Goal: Transaction & Acquisition: Purchase product/service

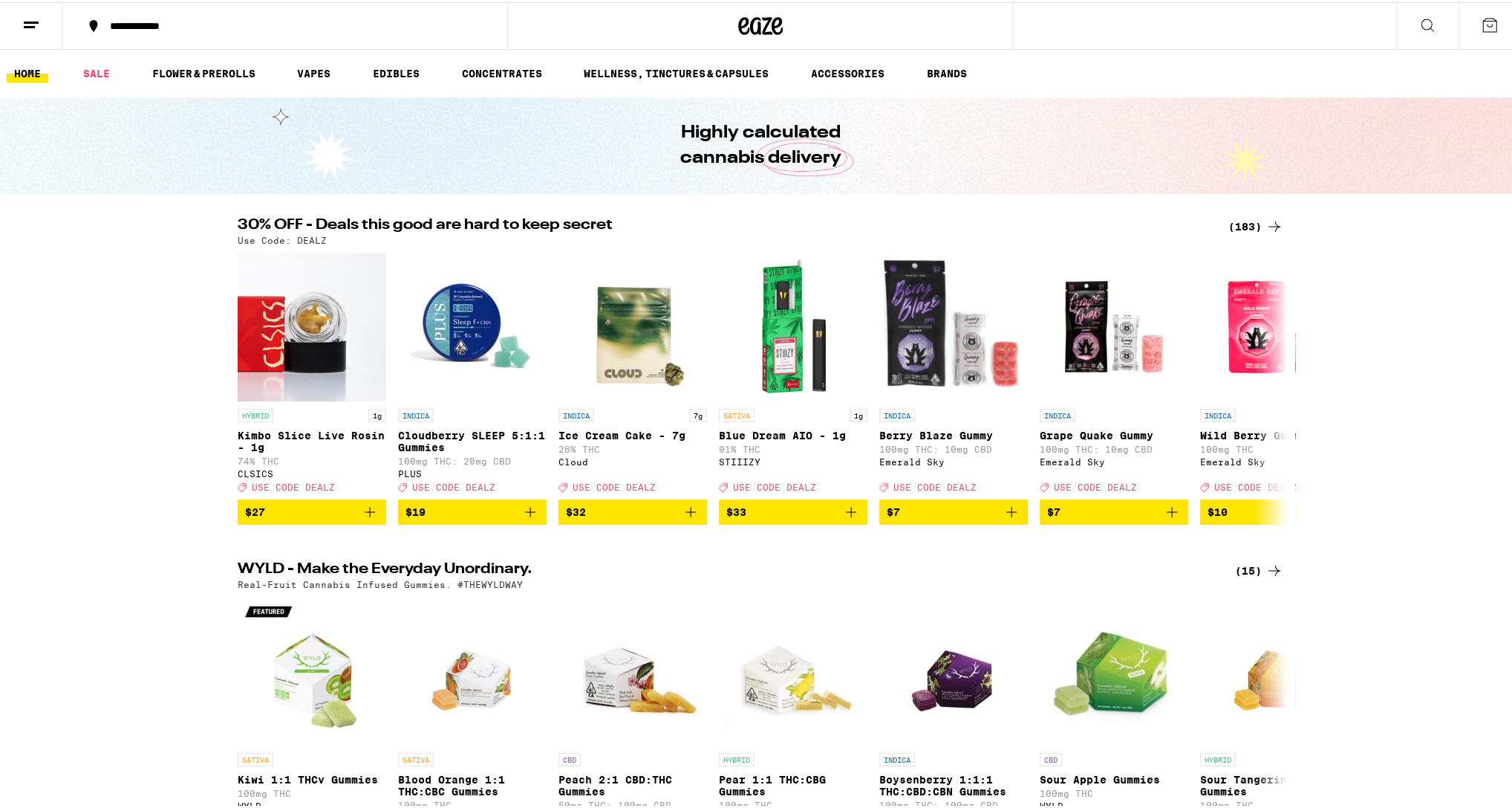
click at [31, 32] on button at bounding box center [31, 24] width 62 height 47
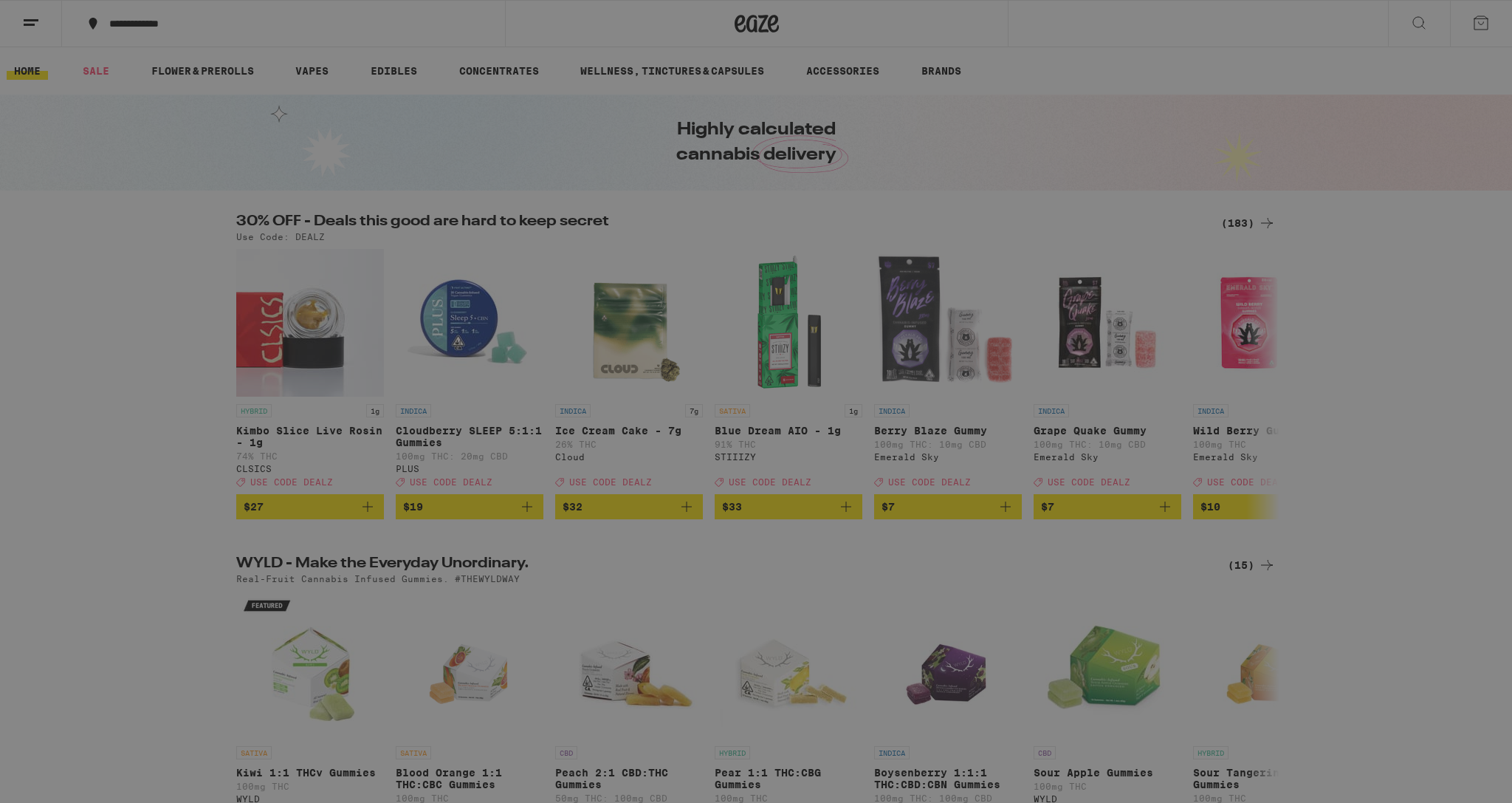
click at [127, 182] on ul "Buy It Again Sale Flower & Prerolls Vapes Edibles Concentrates Wellness, Drops …" at bounding box center [205, 227] width 259 height 277
click at [117, 195] on div "Vapes" at bounding box center [104, 195] width 58 height 18
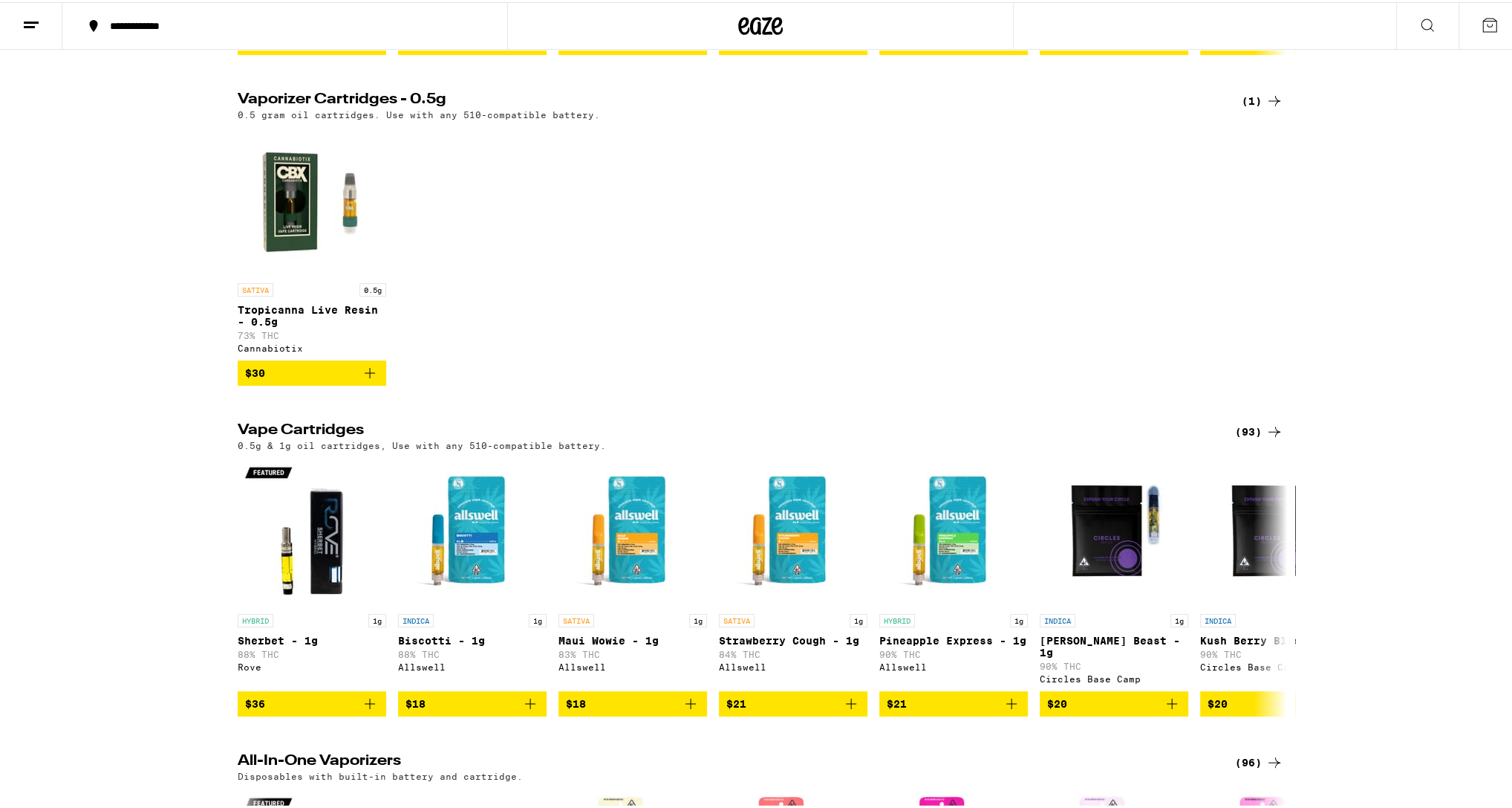
scroll to position [455, 0]
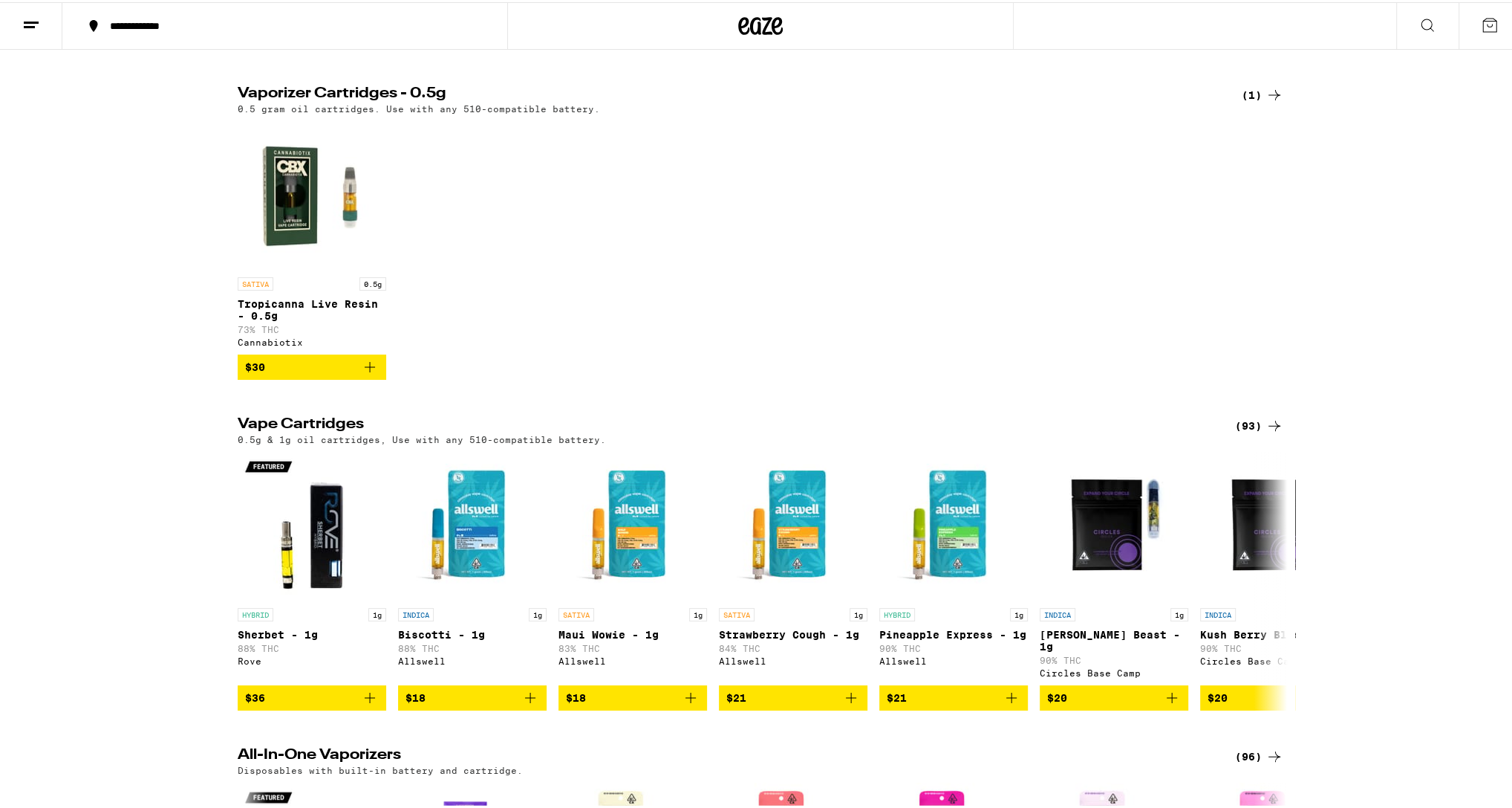
click at [342, 432] on h2 "Vape Cartridges" at bounding box center [724, 424] width 973 height 18
click at [1260, 432] on div "(93)" at bounding box center [1259, 424] width 48 height 18
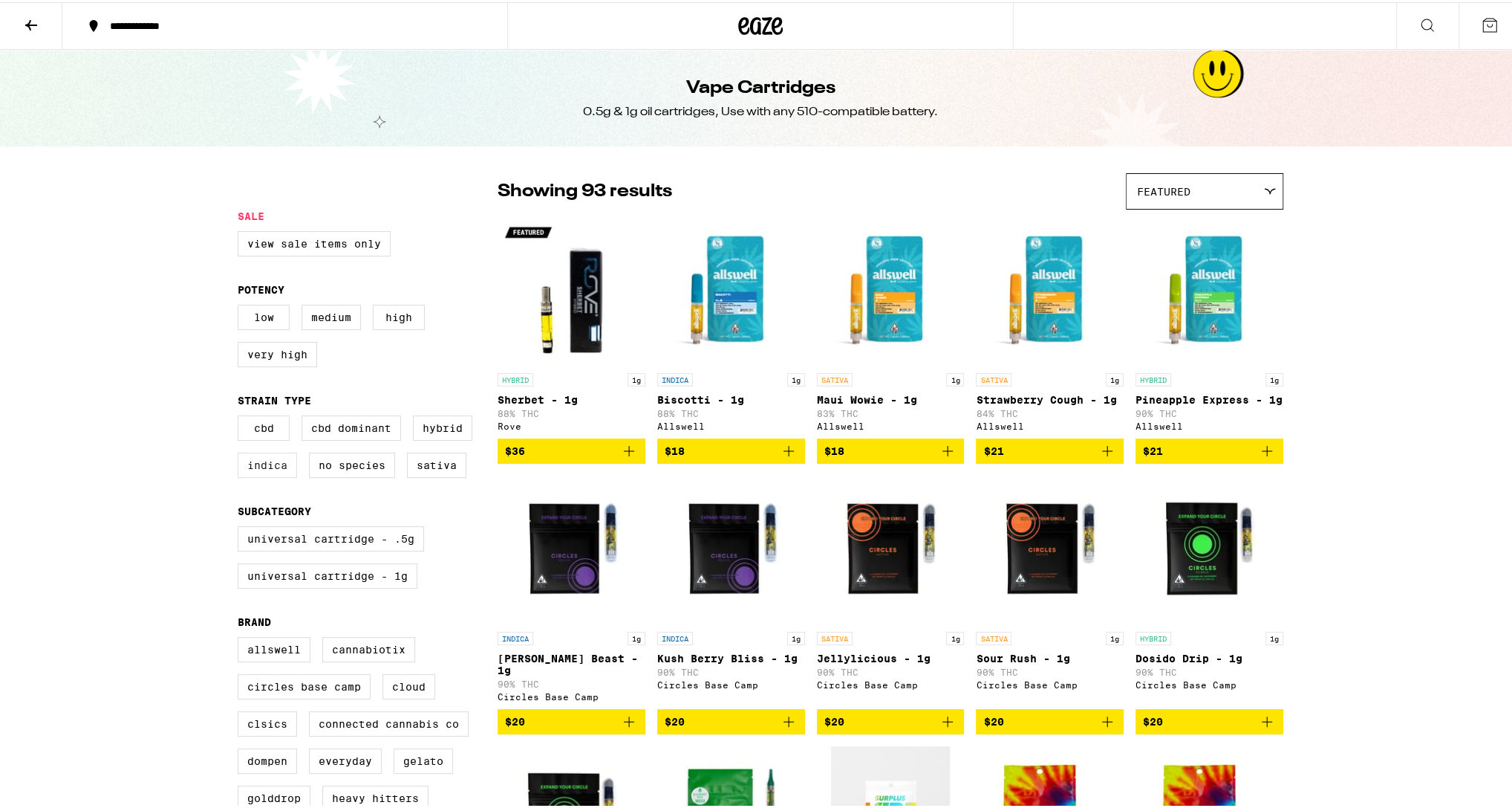
click at [247, 476] on label "Indica" at bounding box center [267, 463] width 59 height 26
click at [242, 416] on input "Indica" at bounding box center [241, 416] width 1 height 1
checkbox input "true"
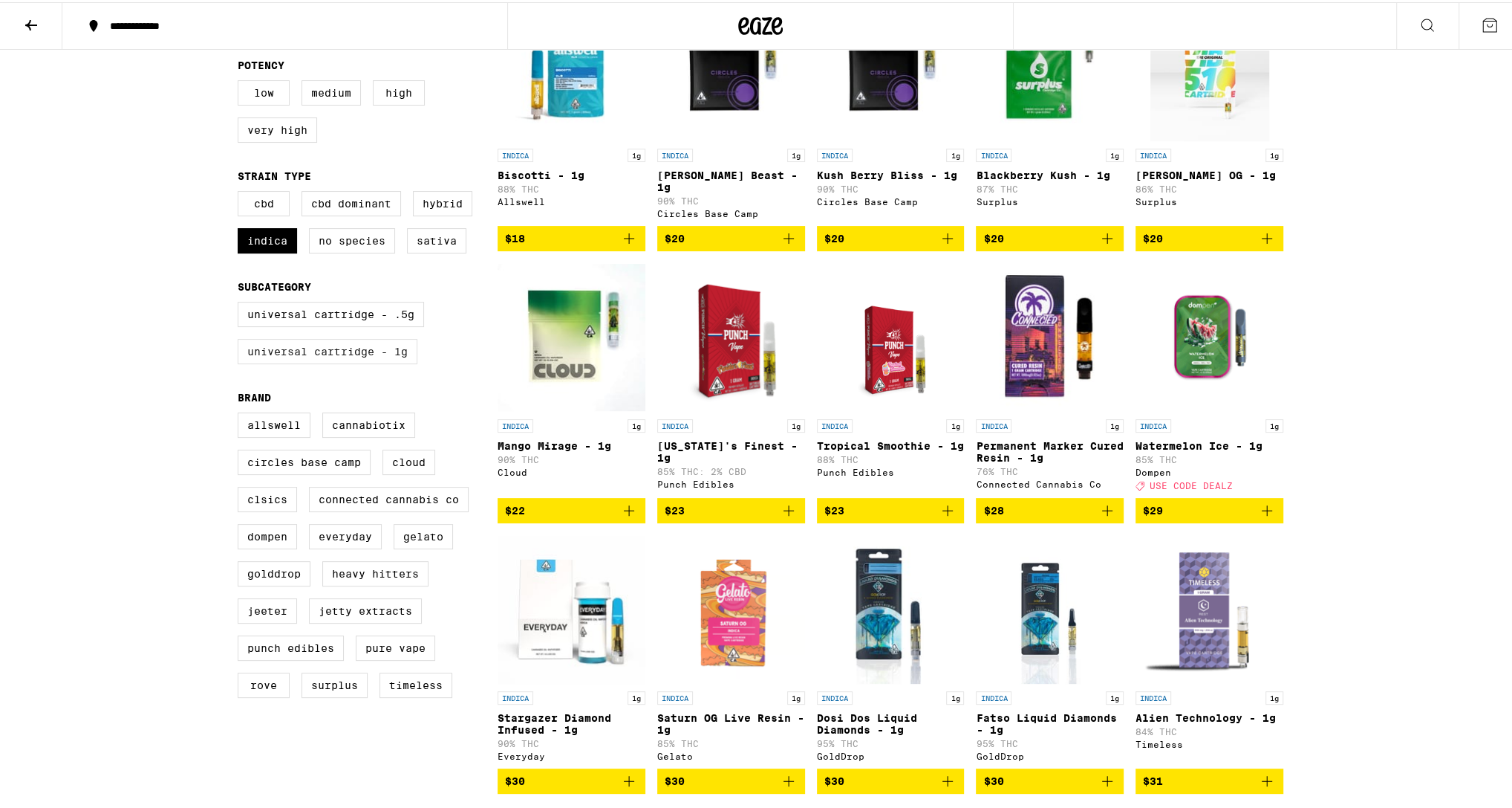
scroll to position [241, 0]
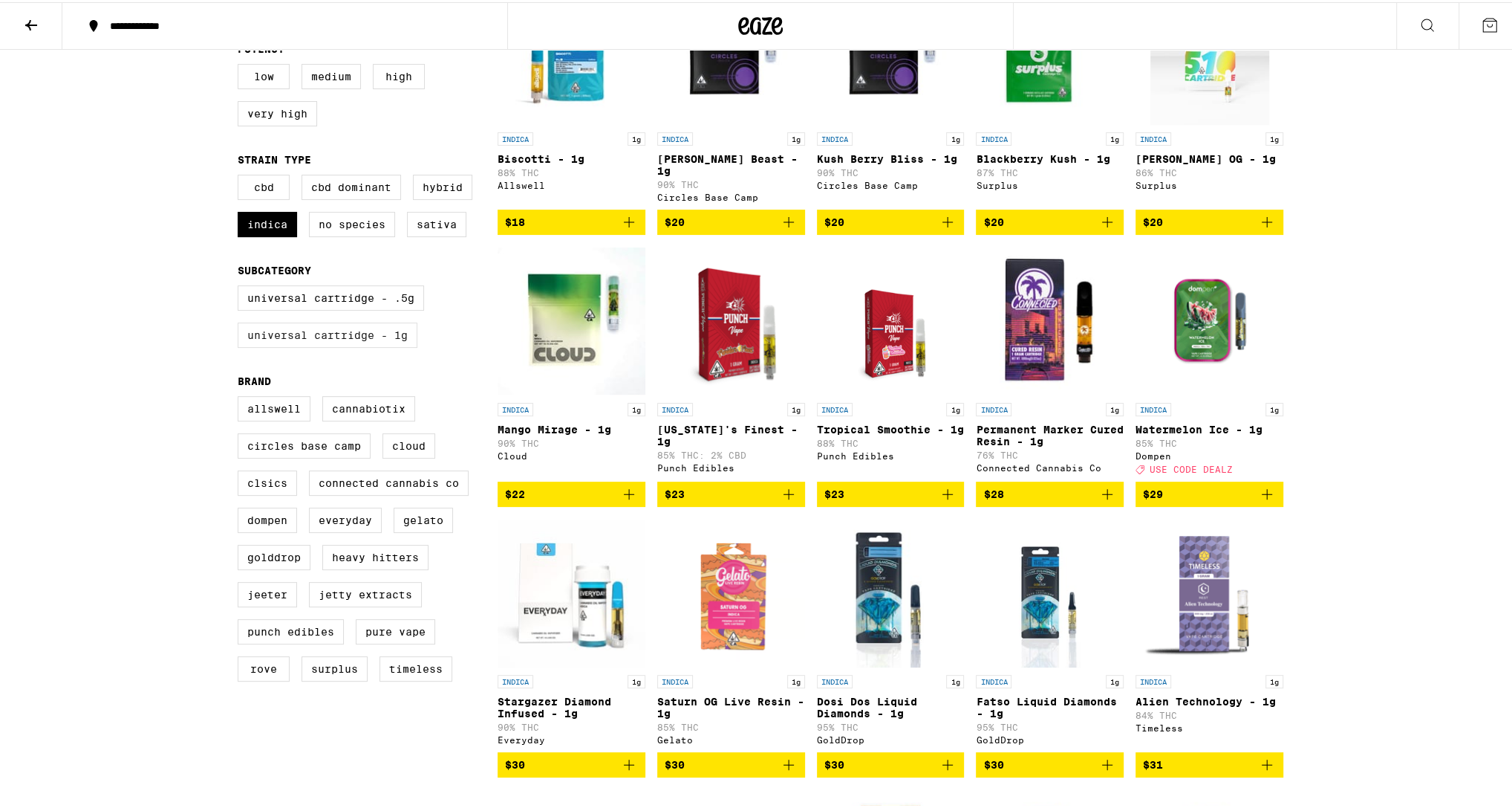
click at [367, 346] on label "Universal Cartridge - 1g" at bounding box center [328, 333] width 180 height 26
click at [242, 286] on input "Universal Cartridge - 1g" at bounding box center [241, 285] width 1 height 1
checkbox input "true"
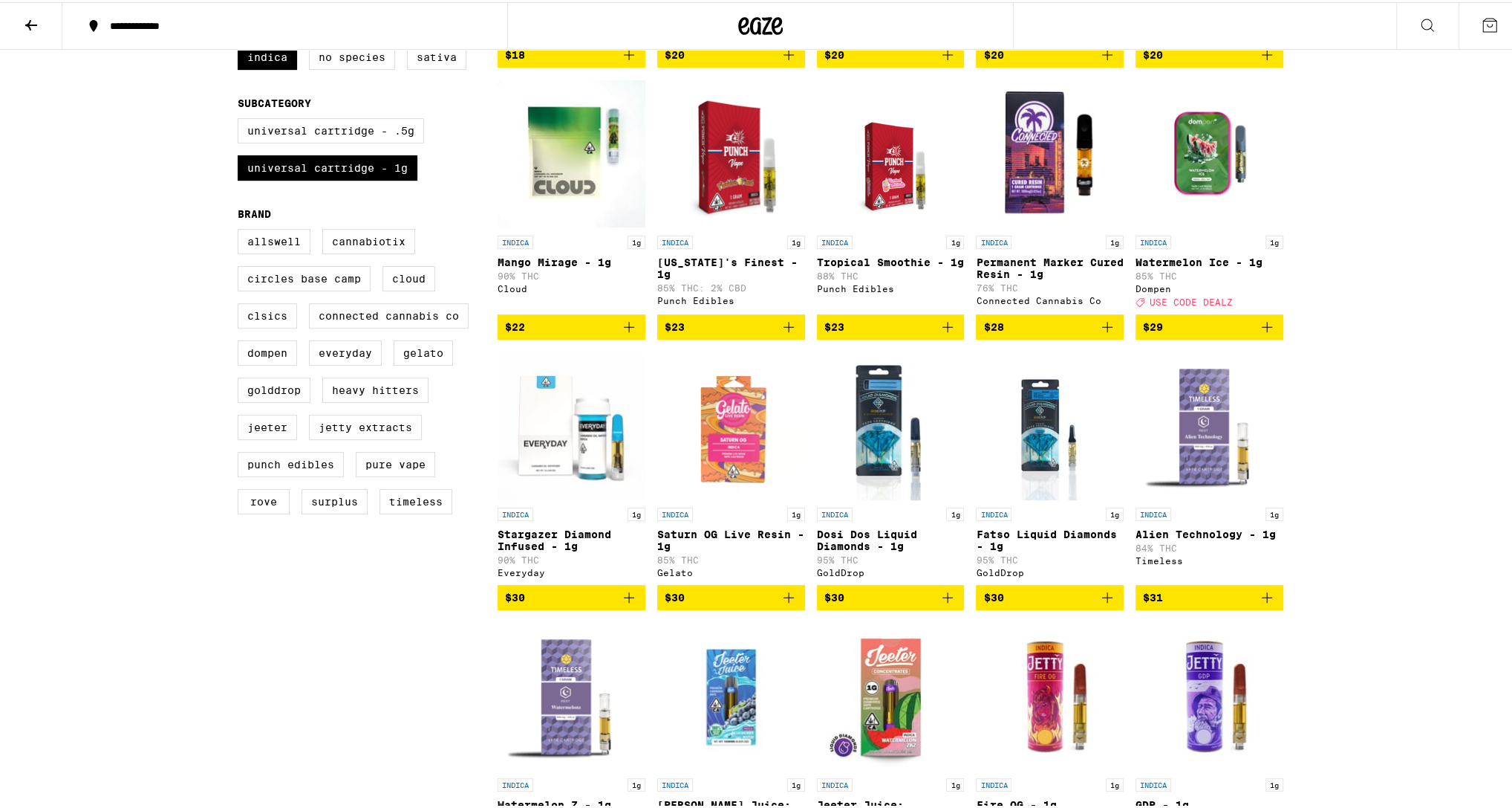
scroll to position [428, 0]
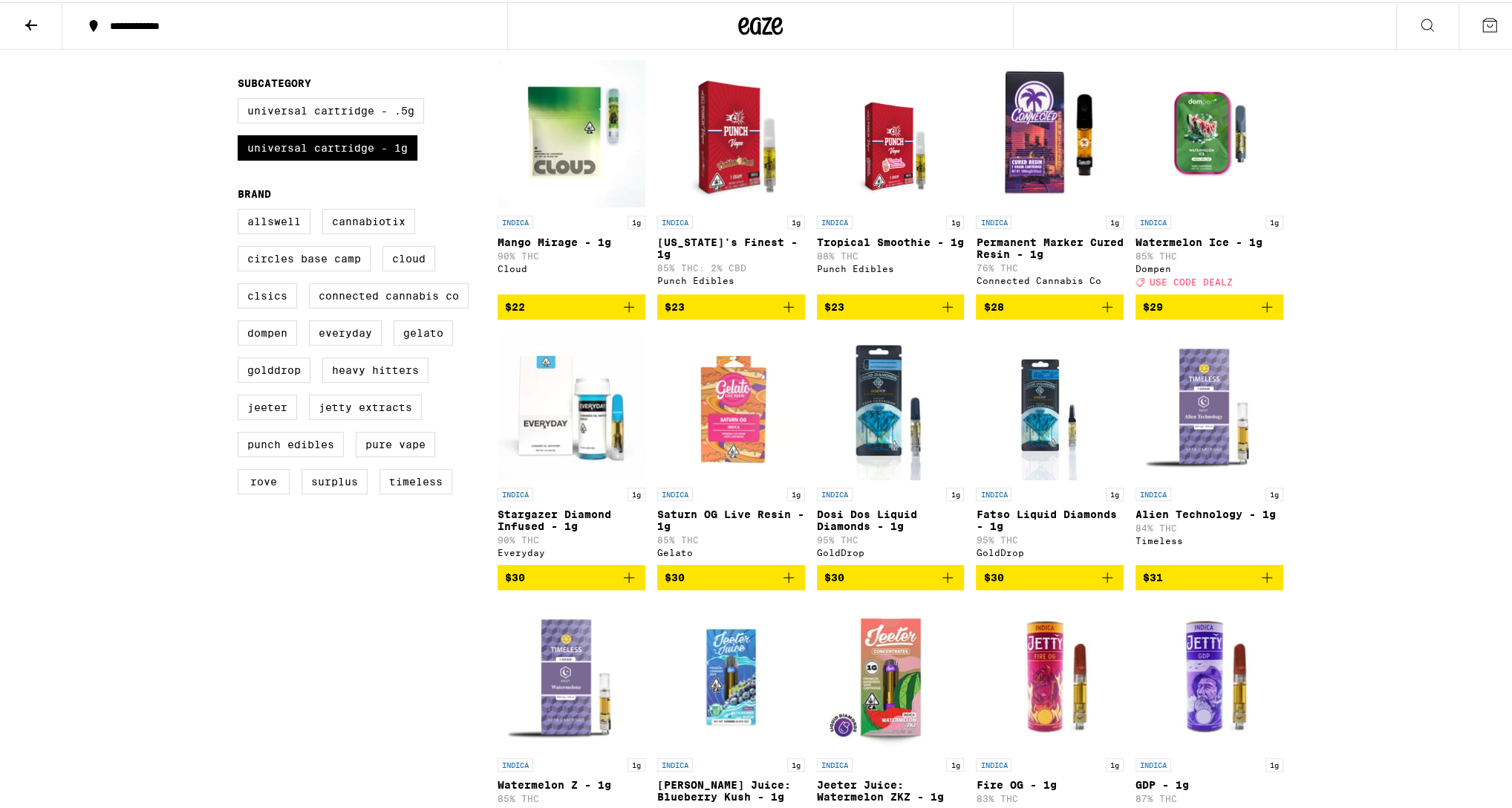
click at [1264, 314] on icon "Add to bag" at bounding box center [1268, 305] width 18 height 18
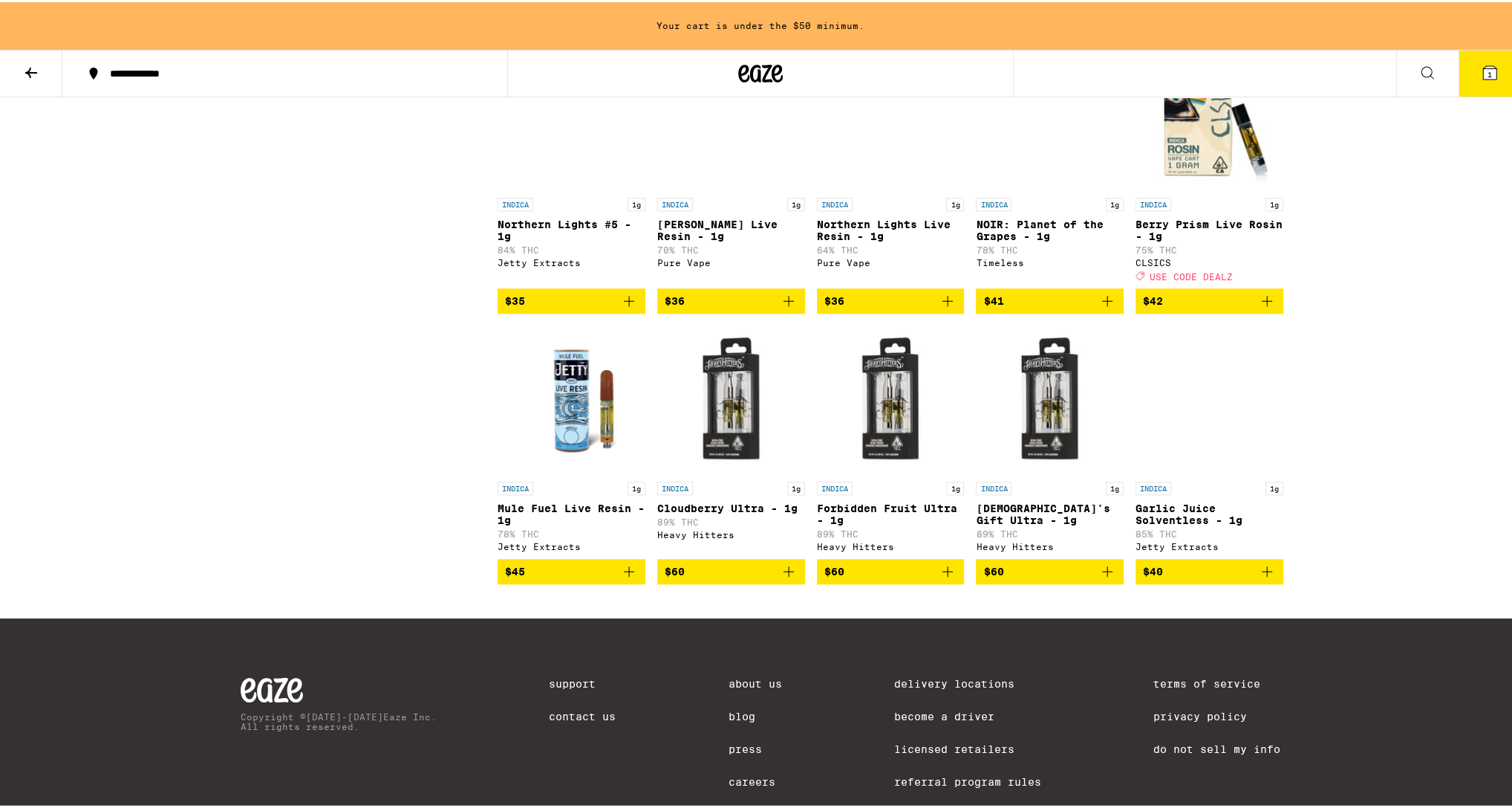
scroll to position [1358, 0]
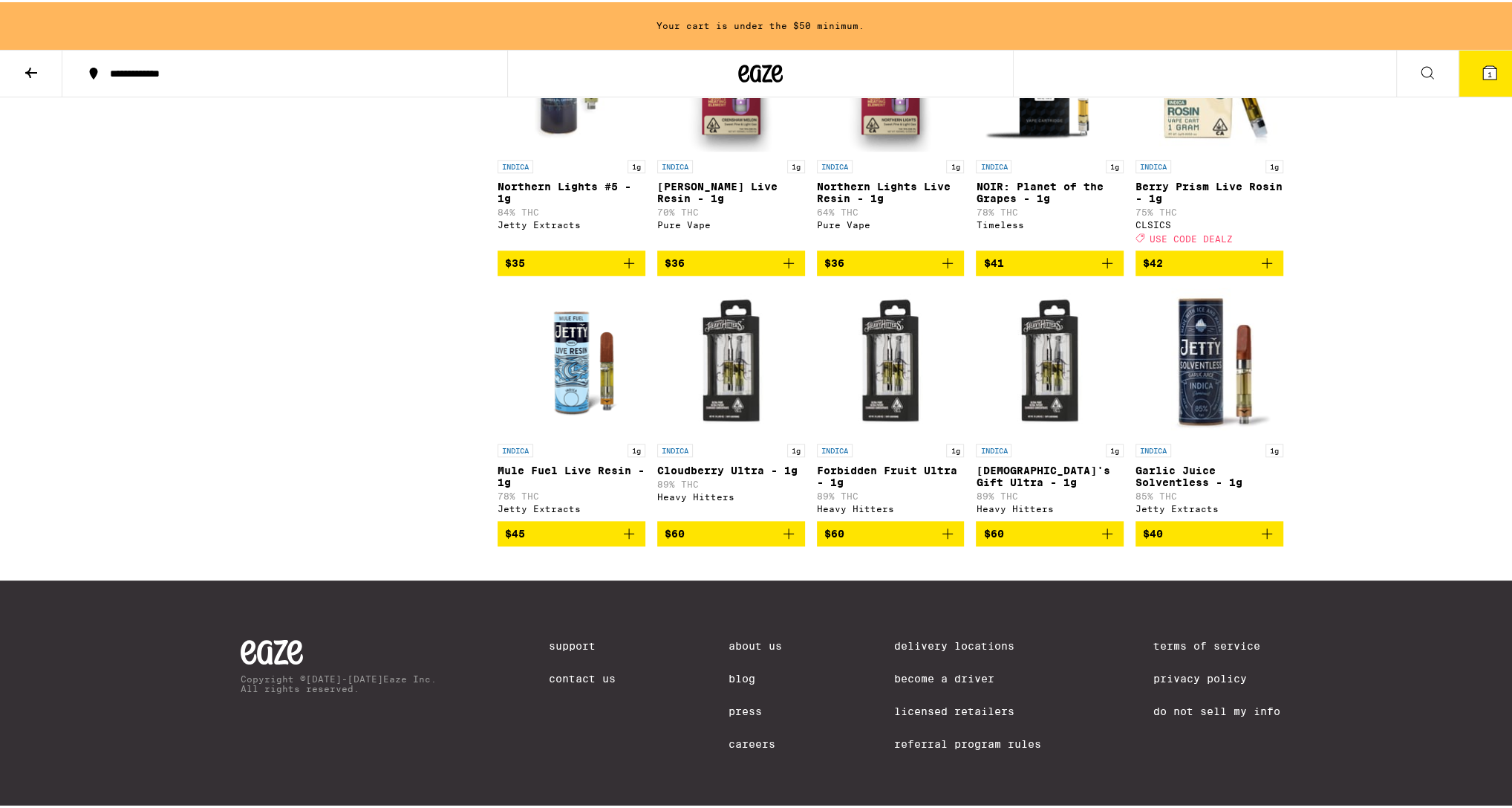
click at [1262, 540] on icon "Add to bag" at bounding box center [1268, 531] width 18 height 18
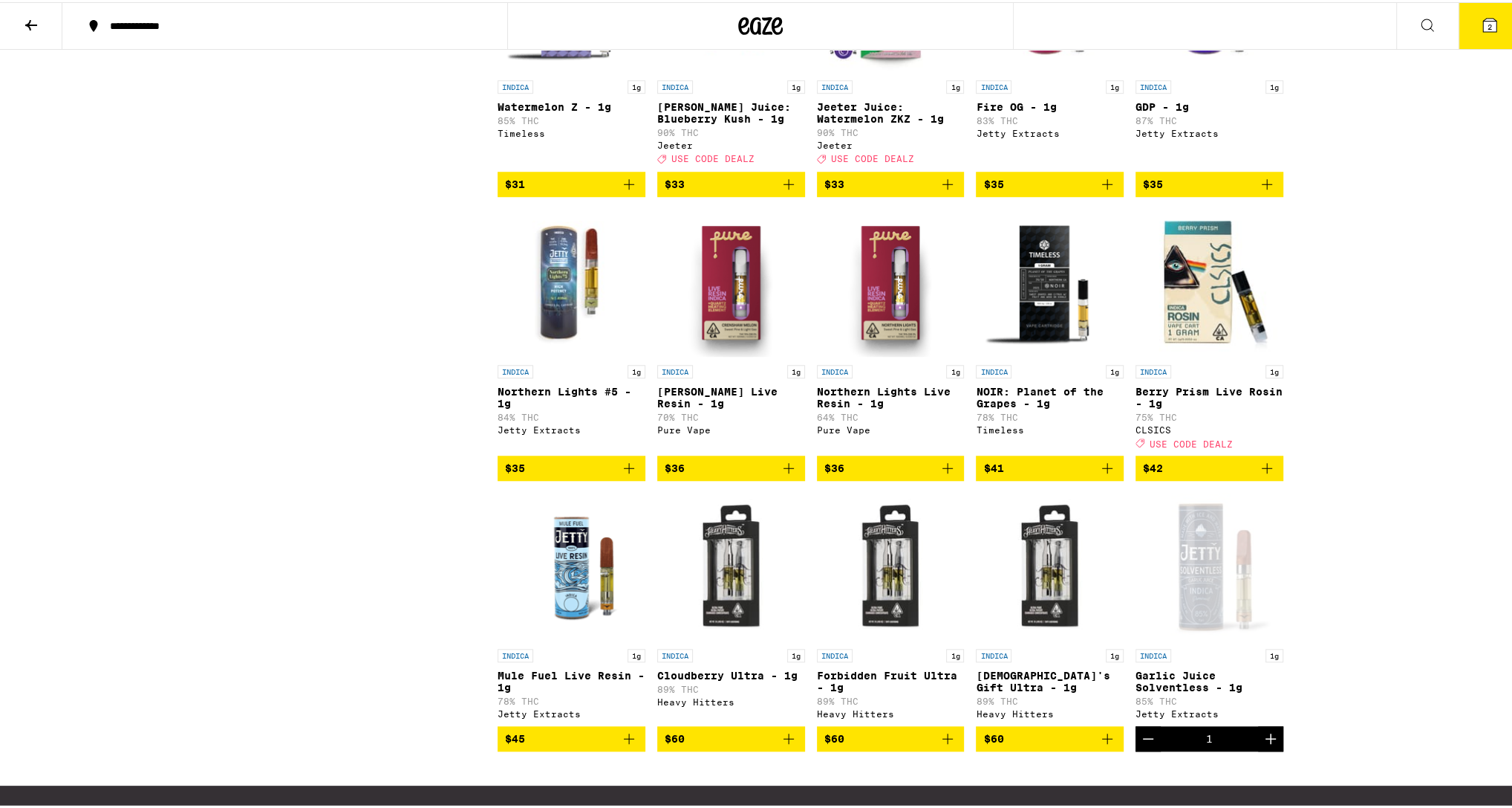
scroll to position [1097, 0]
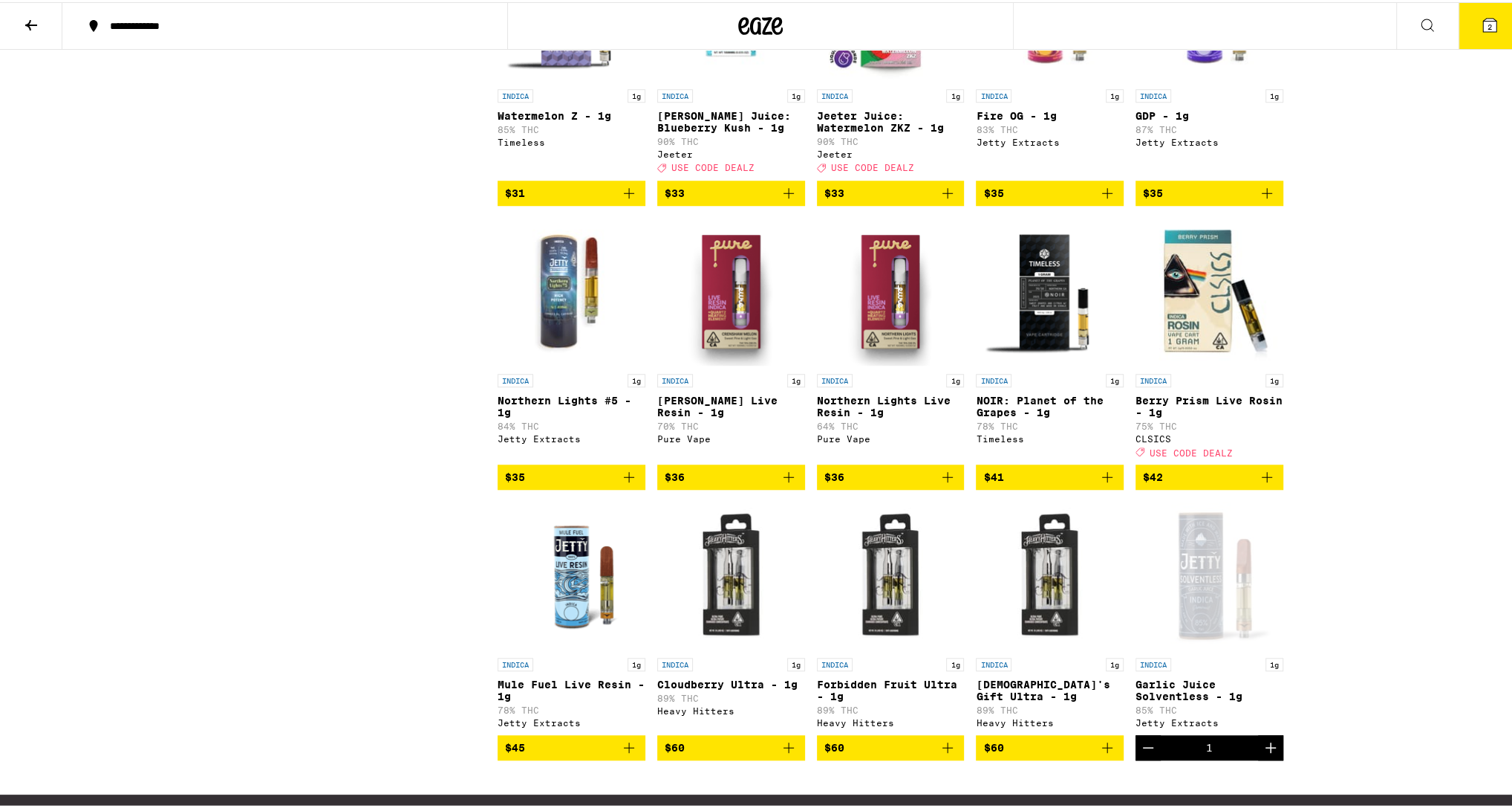
click at [1268, 200] on icon "Add to bag" at bounding box center [1268, 191] width 18 height 18
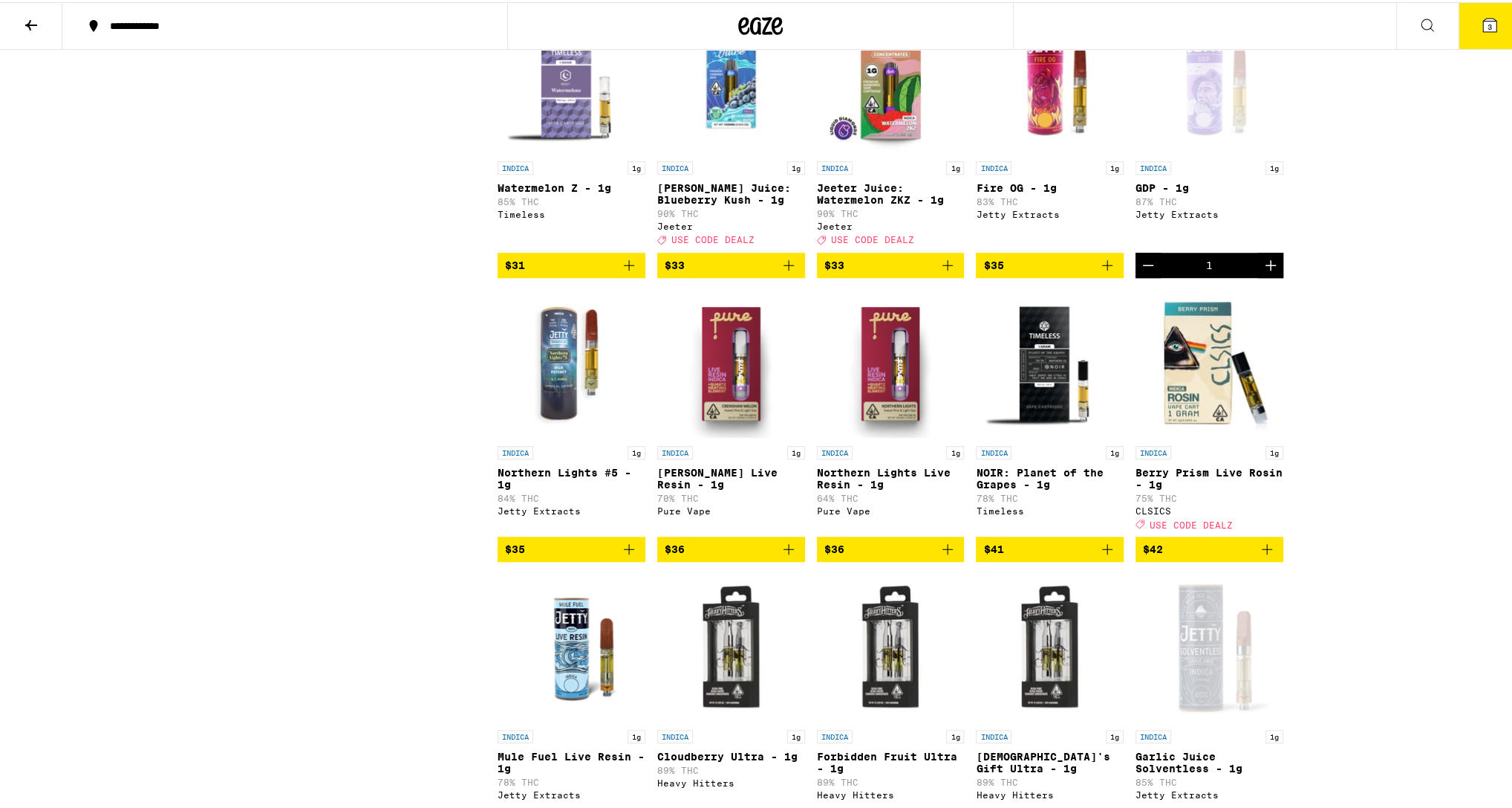
scroll to position [1026, 0]
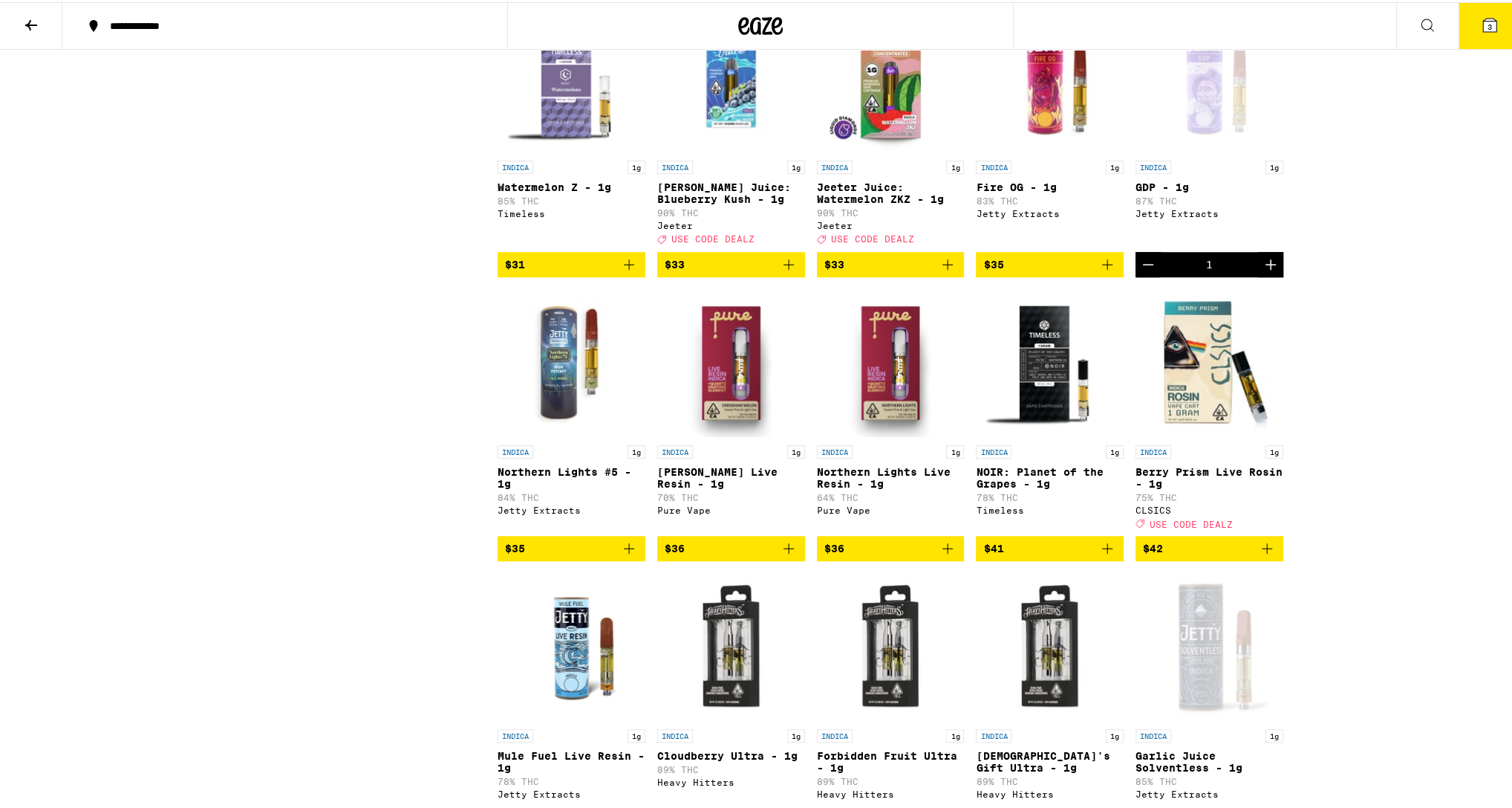
click at [1265, 555] on icon "Add to bag" at bounding box center [1268, 546] width 18 height 18
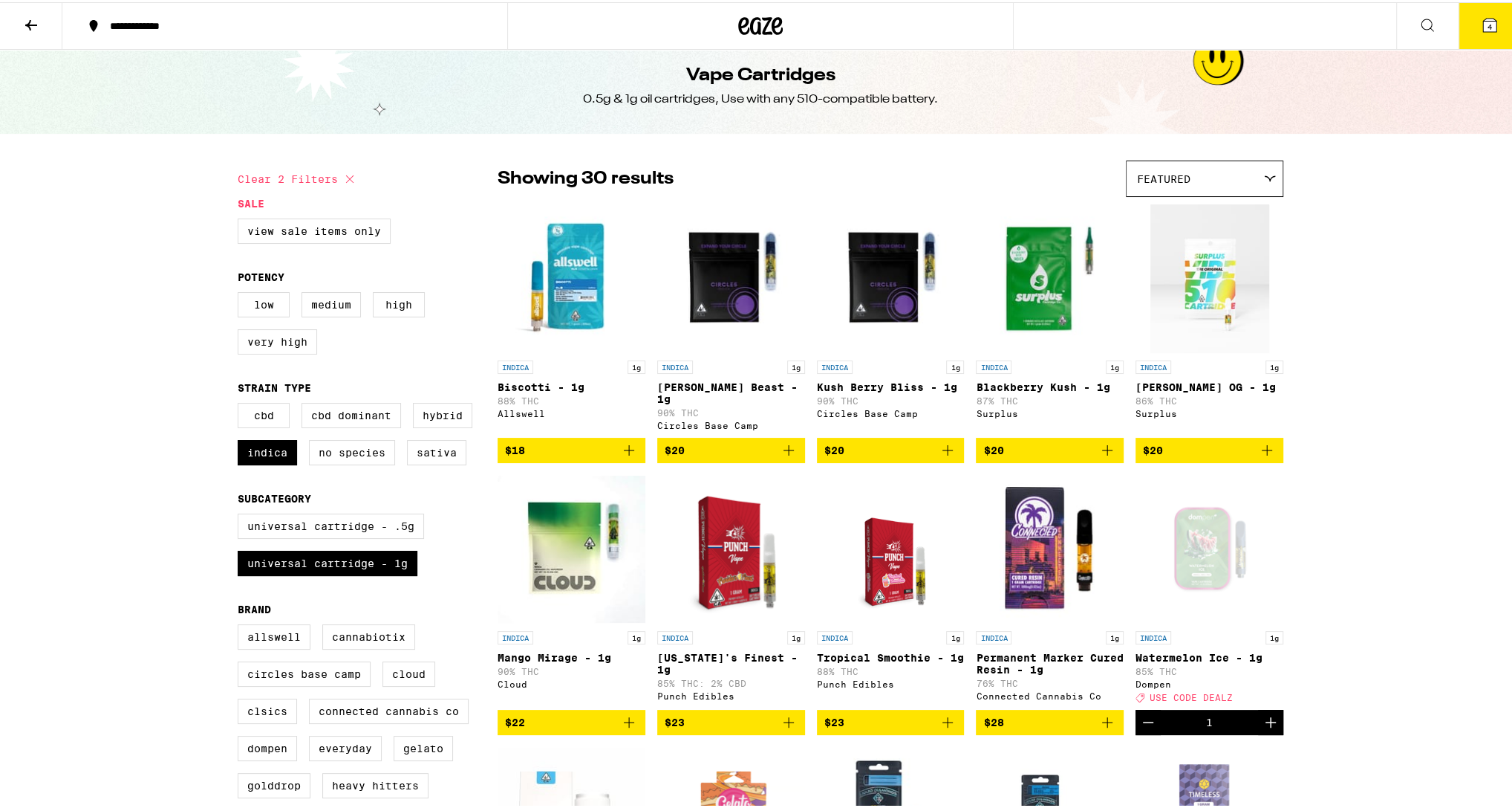
scroll to position [0, 0]
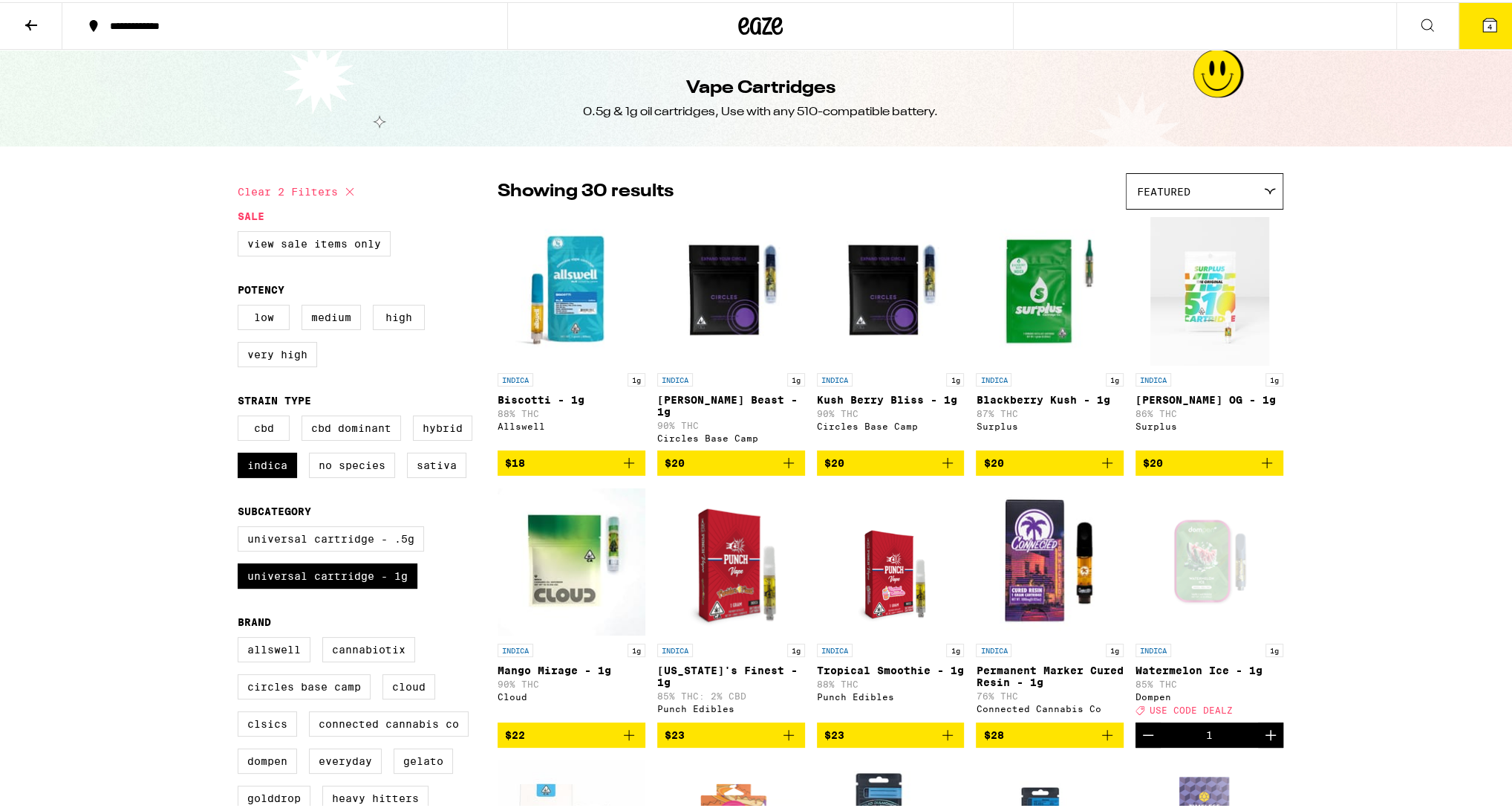
click at [1494, 34] on button "4" at bounding box center [1490, 23] width 62 height 46
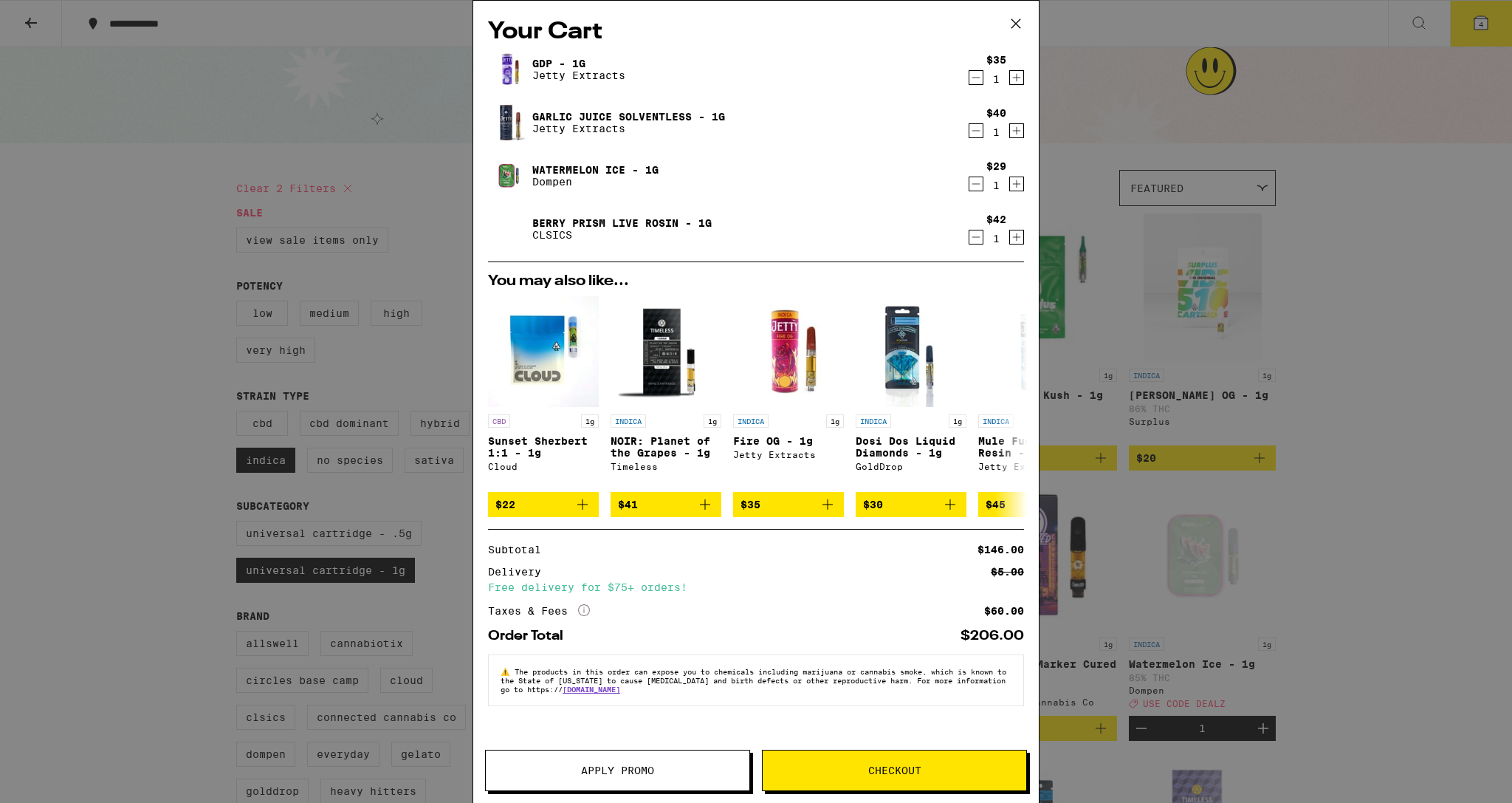
click at [651, 775] on span "Apply Promo" at bounding box center [617, 770] width 73 height 10
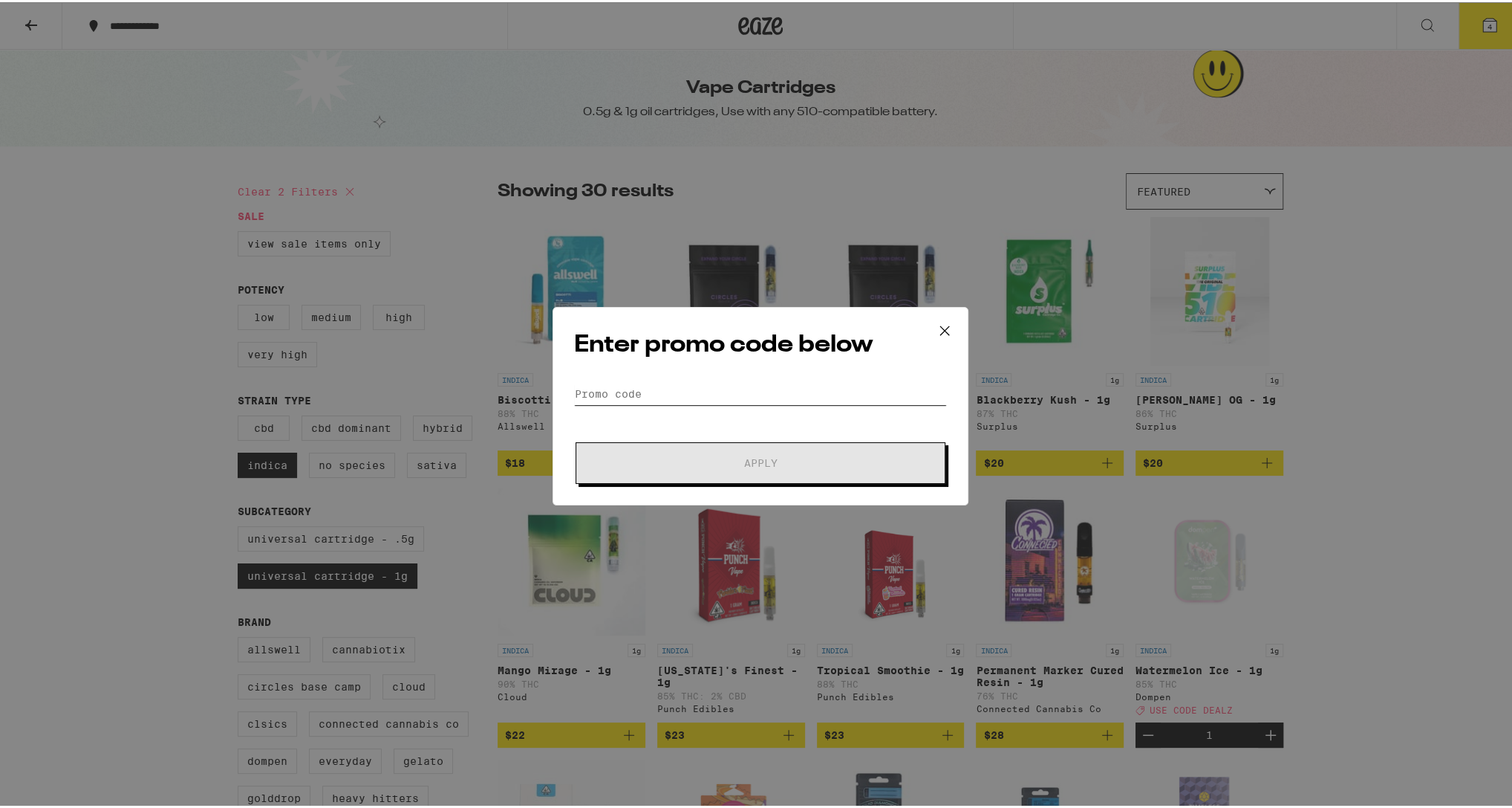
click at [688, 395] on input "Promo Code" at bounding box center [760, 392] width 373 height 23
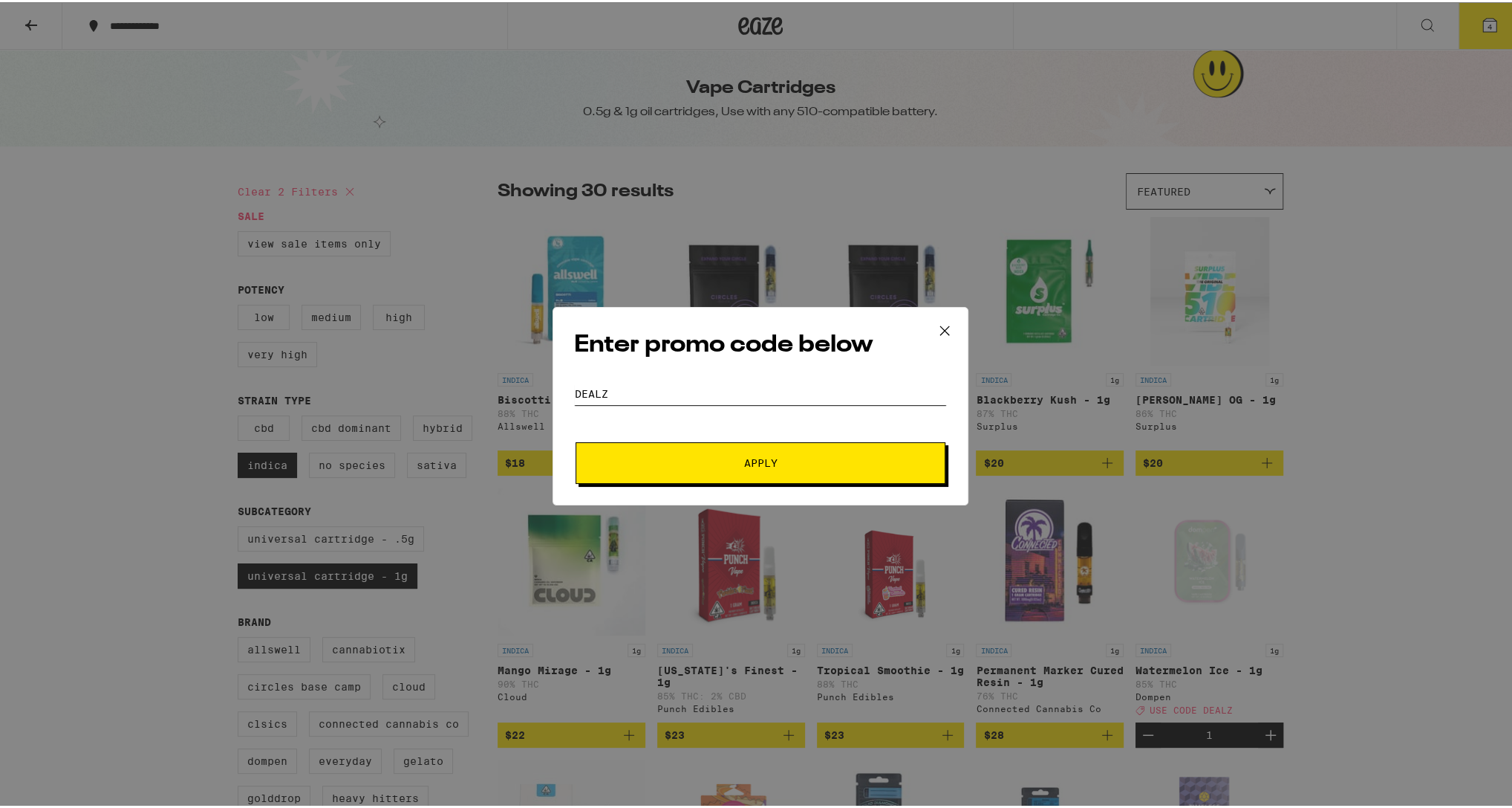
type input "dealz"
click at [745, 431] on form "Promo Code dealz Apply" at bounding box center [760, 431] width 373 height 101
click at [744, 459] on span "Apply" at bounding box center [760, 461] width 34 height 11
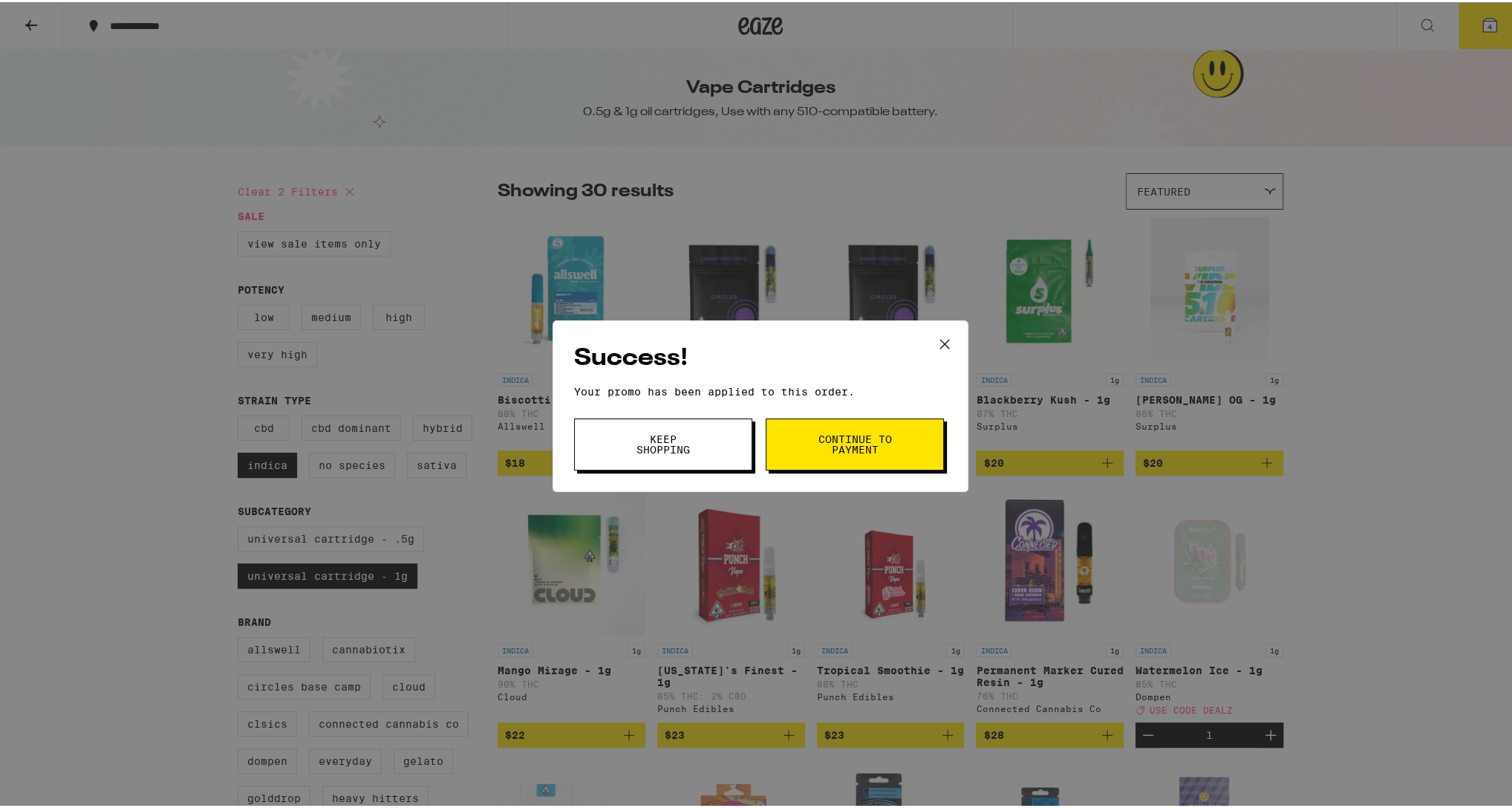
click at [807, 456] on button "Continue to payment" at bounding box center [855, 442] width 178 height 52
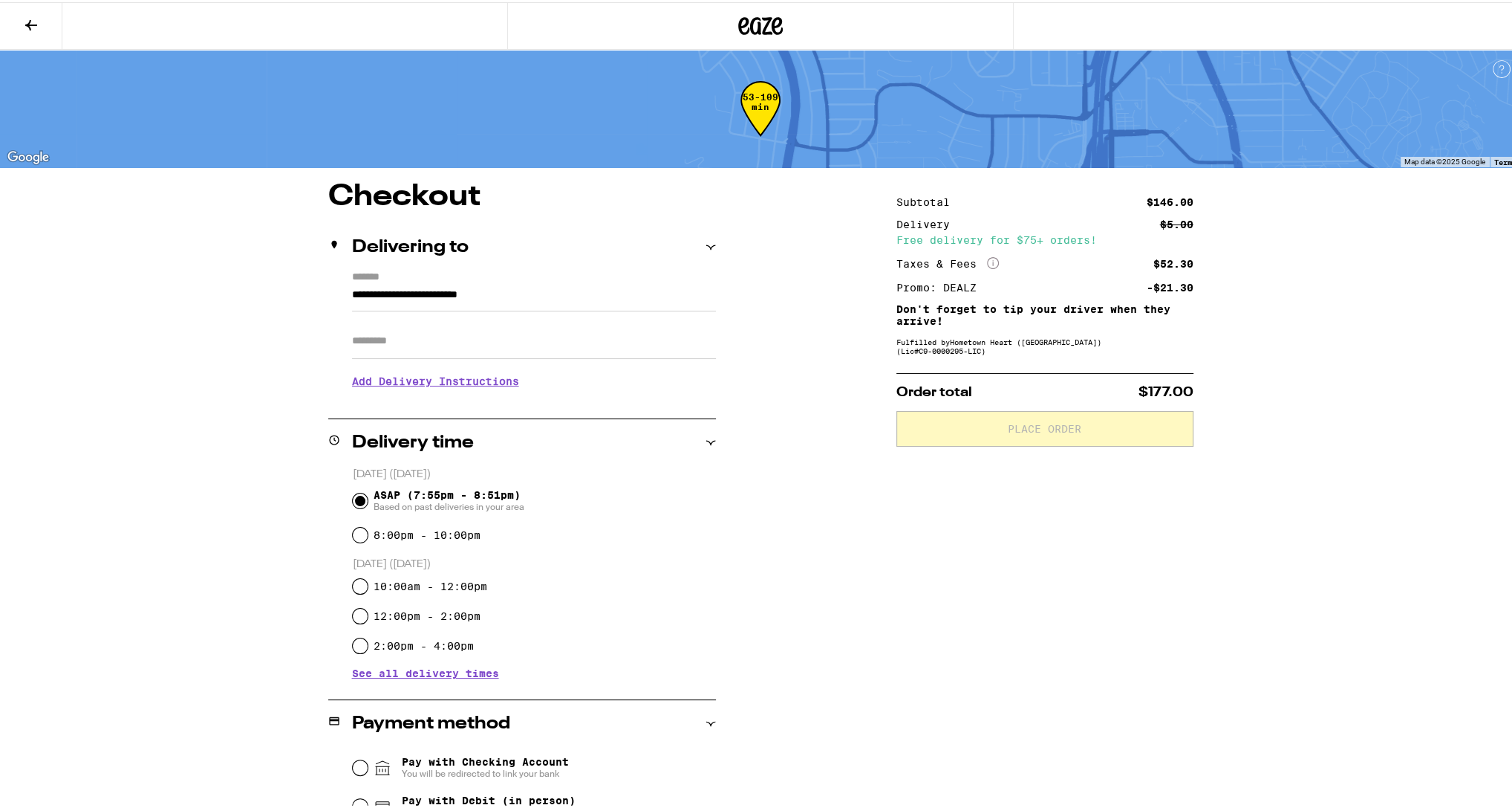
click at [1323, 434] on div "**********" at bounding box center [760, 571] width 1521 height 1142
click at [508, 494] on span "ASAP (7:55pm - 8:51pm) Based on past deliveries in your area" at bounding box center [448, 499] width 151 height 24
click at [368, 494] on input "ASAP (7:55pm - 8:51pm) Based on past deliveries in your area" at bounding box center [360, 499] width 15 height 15
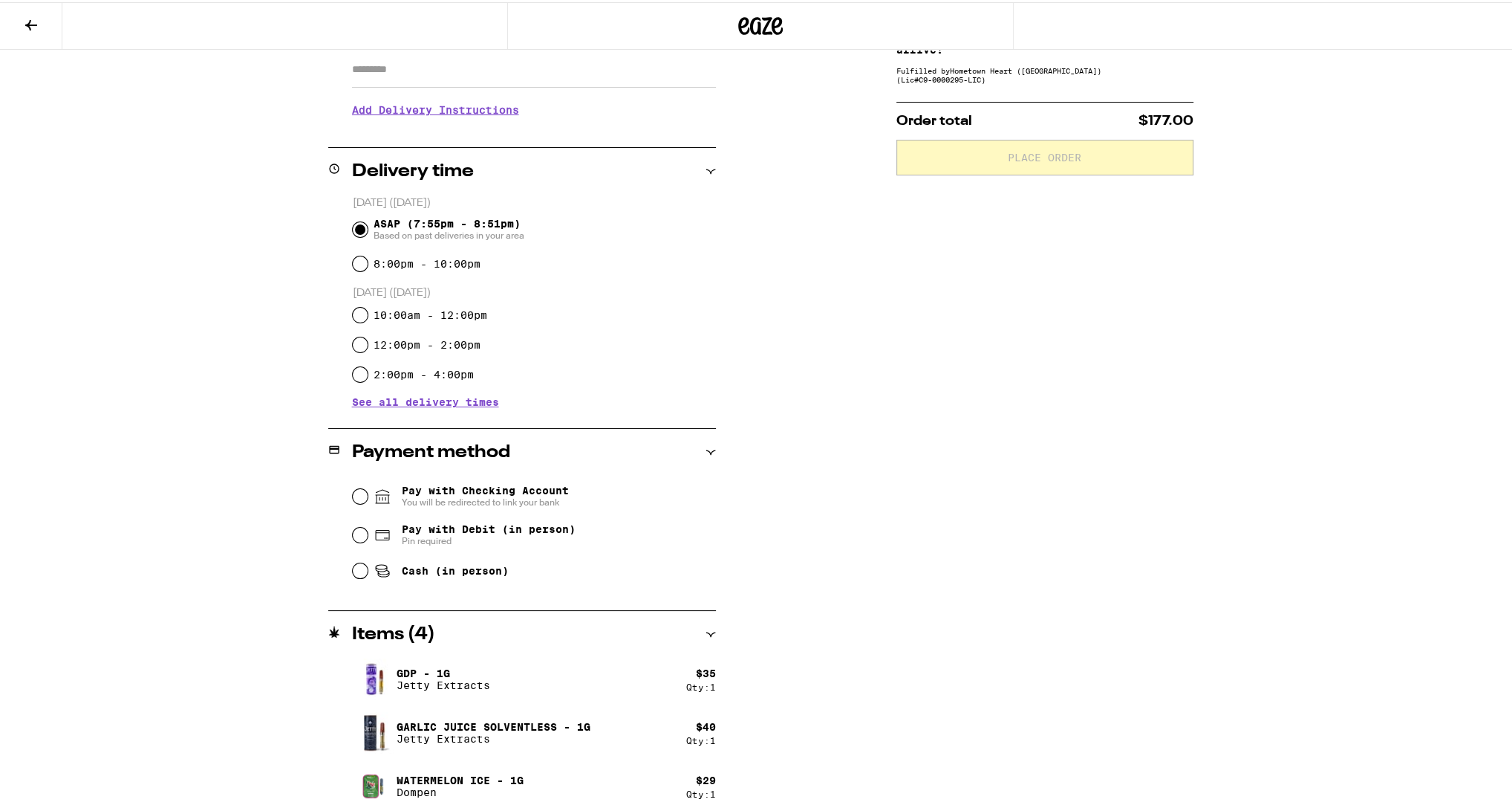
scroll to position [276, 0]
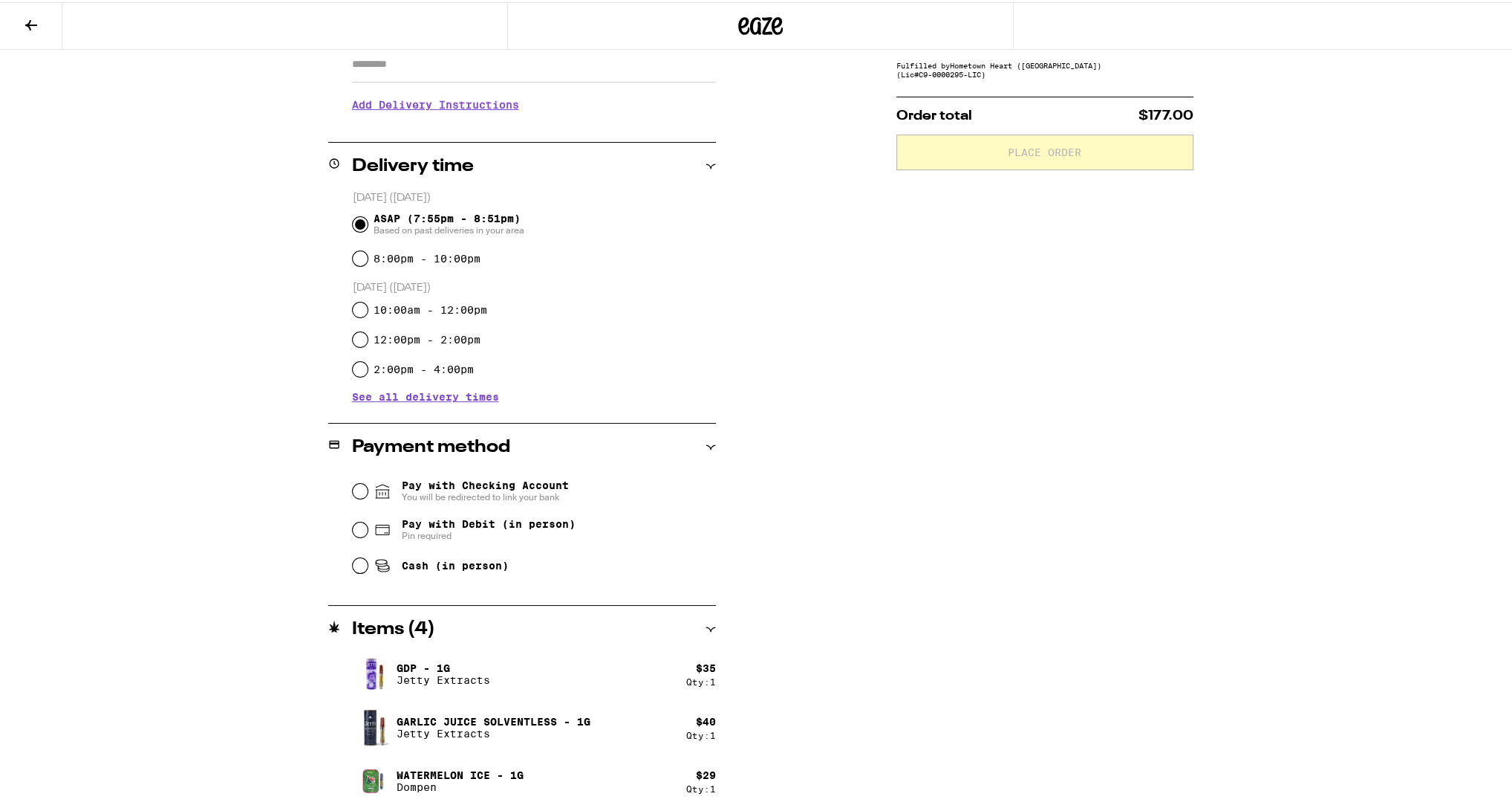
click at [477, 527] on span "Pay with Debit (in person)" at bounding box center [489, 521] width 174 height 12
click at [368, 527] on input "Pay with Debit (in person) Pin required" at bounding box center [360, 527] width 15 height 15
radio input "true"
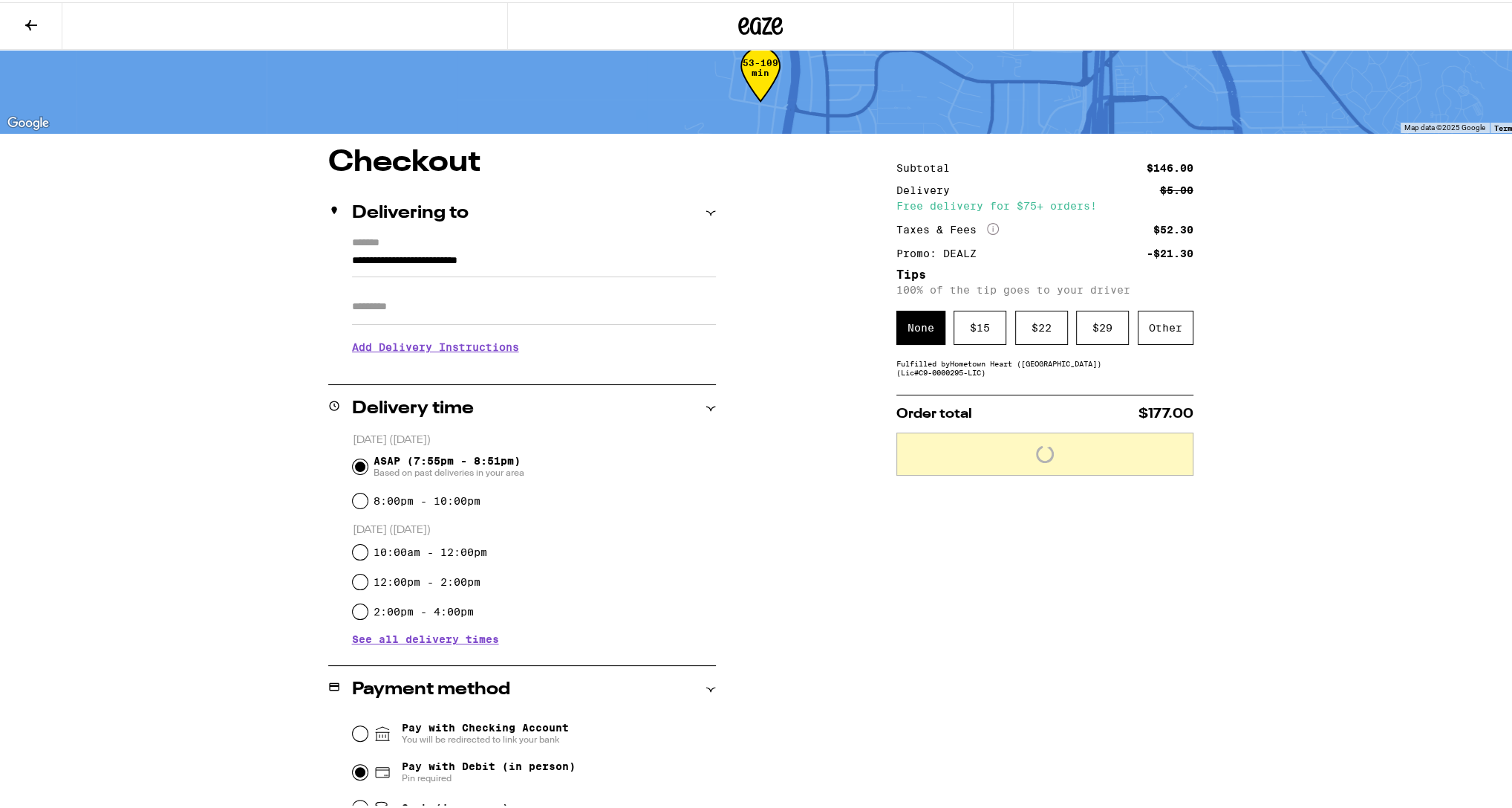
scroll to position [0, 0]
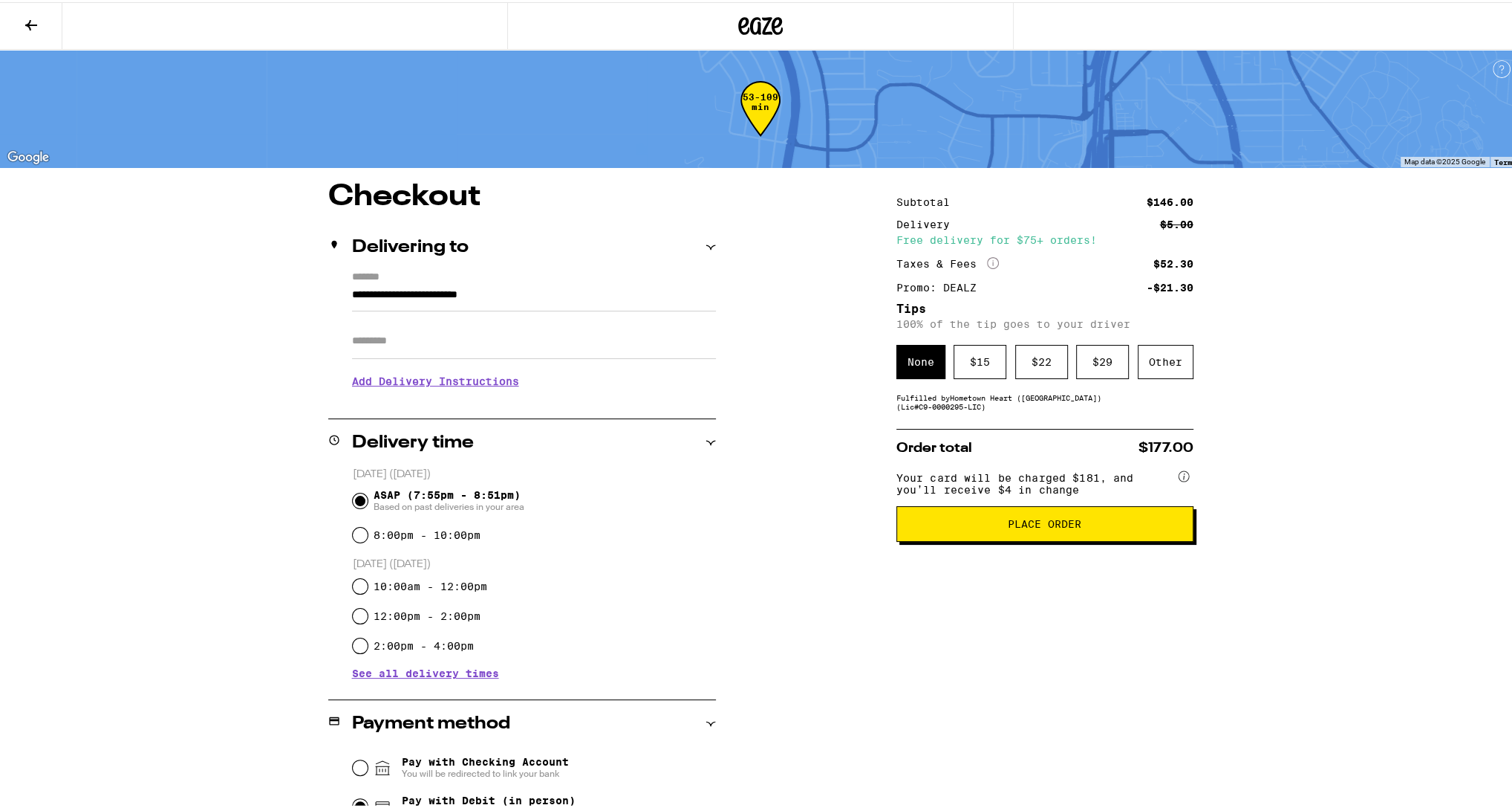
drag, startPoint x: 1240, startPoint y: 381, endPoint x: 1192, endPoint y: 384, distance: 48.1
click at [1236, 381] on div "**********" at bounding box center [760, 661] width 1070 height 963
click at [1095, 375] on div "$ 29" at bounding box center [1102, 360] width 52 height 35
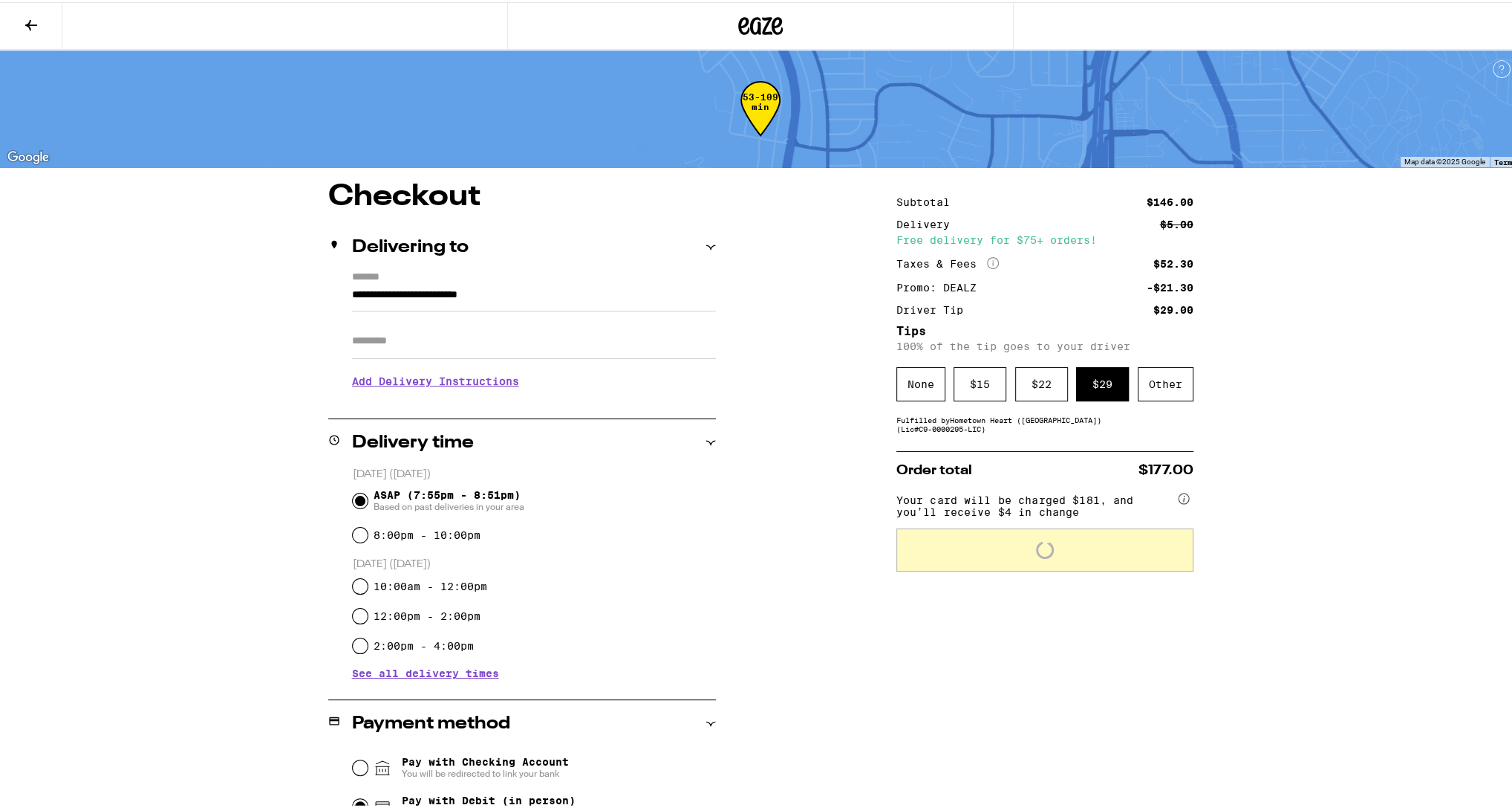
drag, startPoint x: 1361, startPoint y: 500, endPoint x: 1354, endPoint y: 512, distance: 13.9
click at [1361, 500] on div "**********" at bounding box center [760, 571] width 1521 height 1142
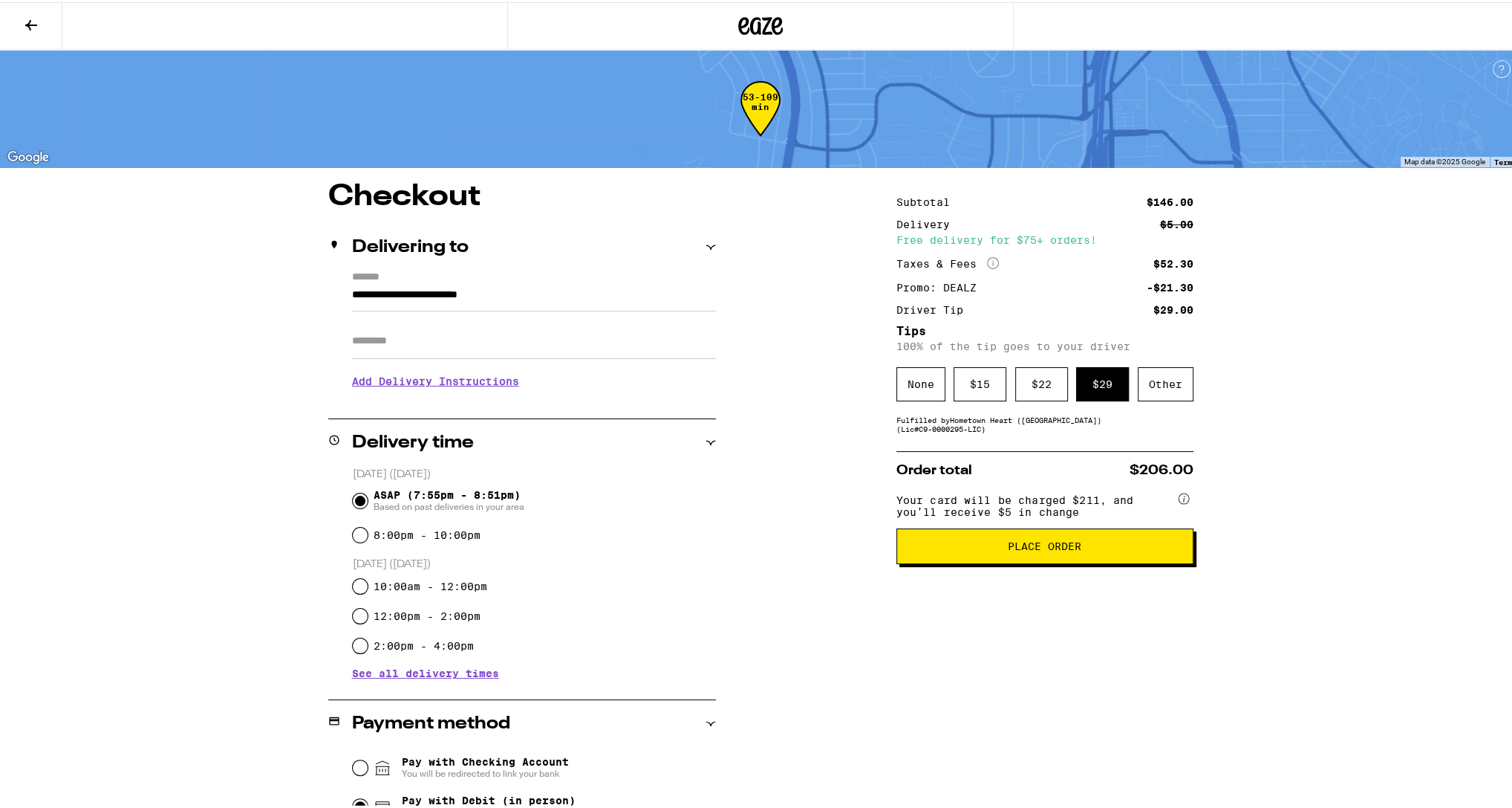
click at [1379, 592] on div "**********" at bounding box center [760, 571] width 1521 height 1142
click at [1379, 591] on div "**********" at bounding box center [760, 571] width 1521 height 1142
click at [1351, 341] on div "**********" at bounding box center [760, 571] width 1521 height 1142
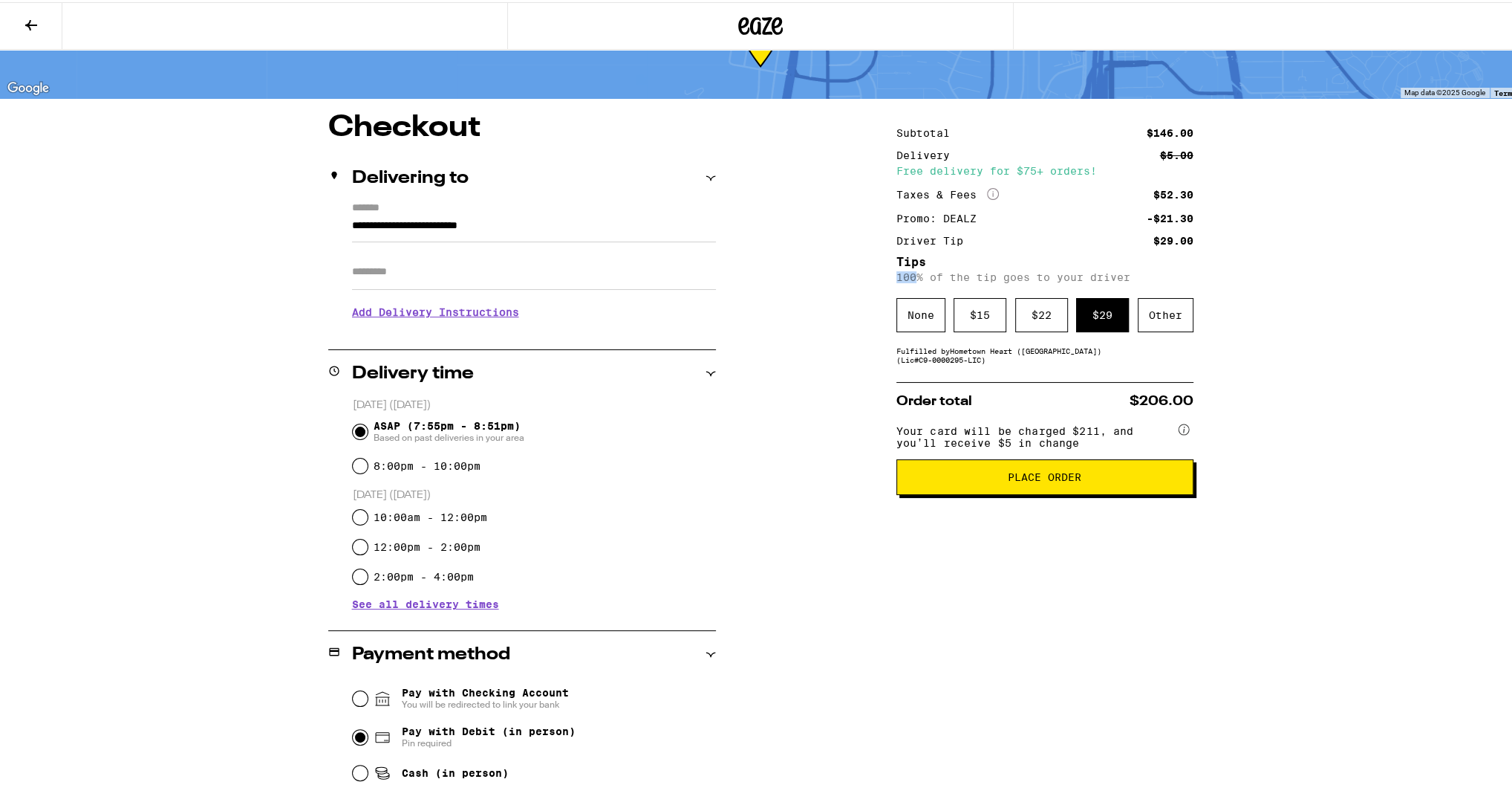
scroll to position [125, 0]
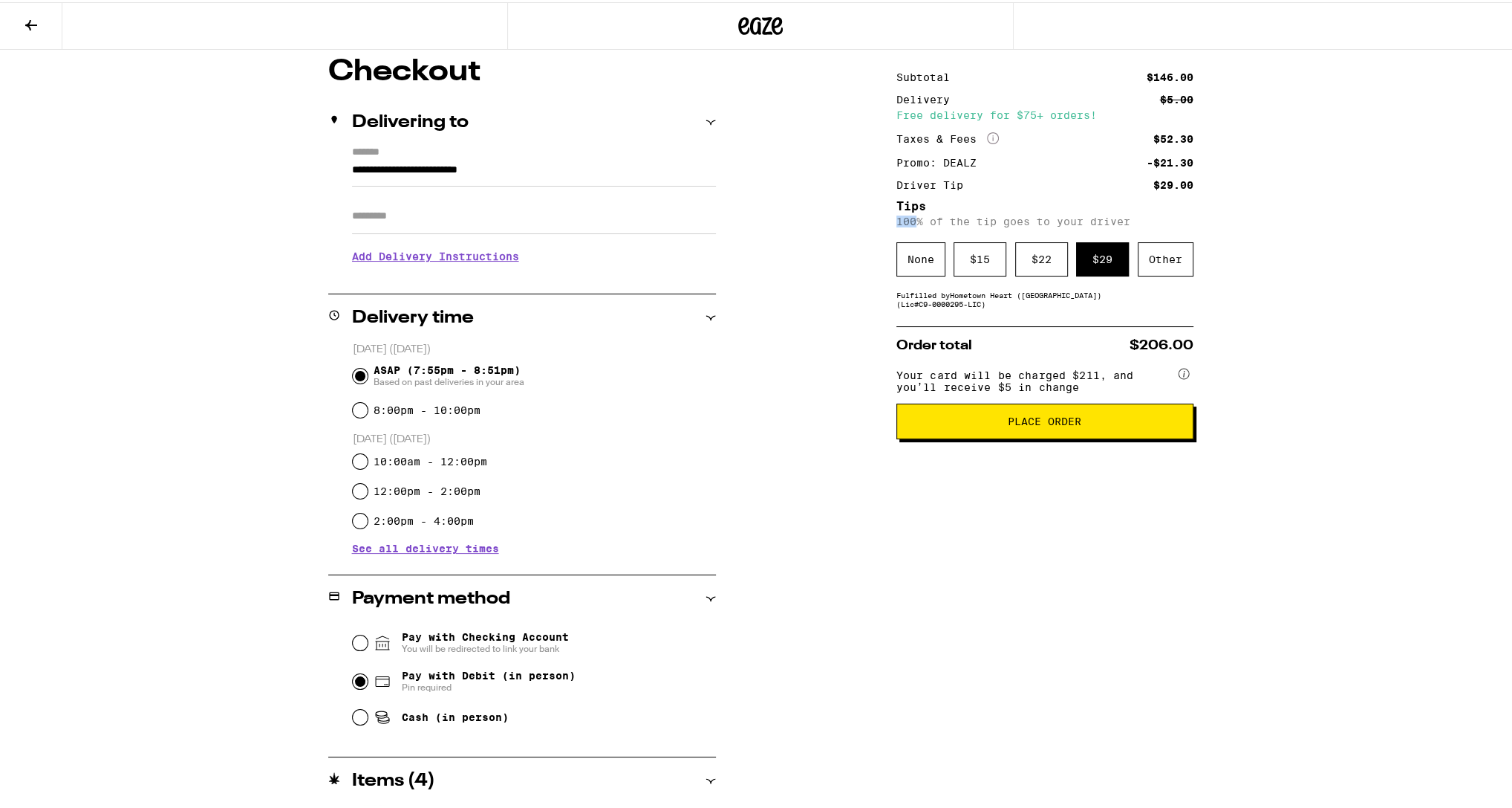
click at [1143, 425] on span "Place Order" at bounding box center [1045, 419] width 272 height 11
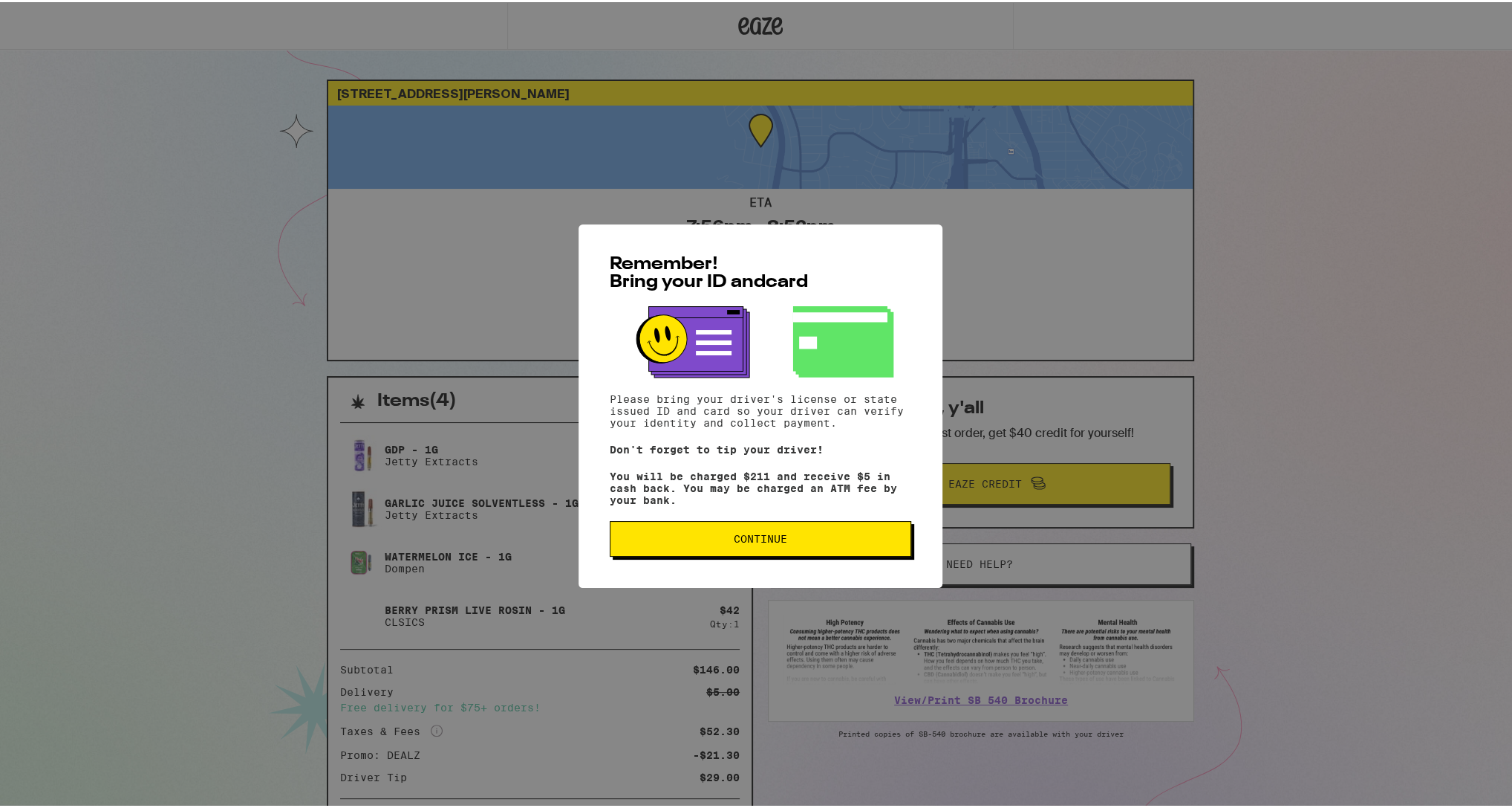
click at [836, 545] on button "Continue" at bounding box center [760, 536] width 302 height 36
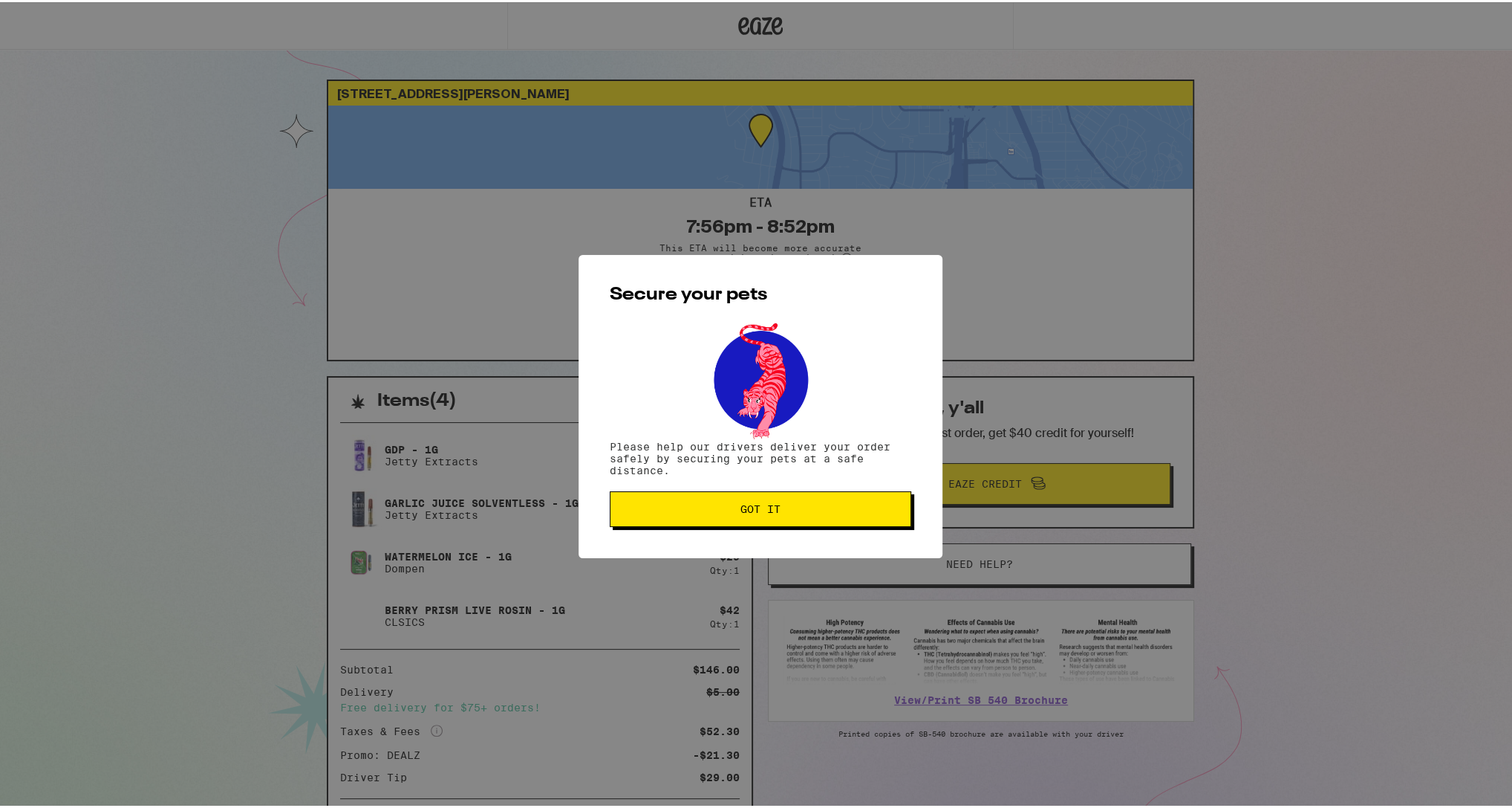
drag, startPoint x: 861, startPoint y: 499, endPoint x: 874, endPoint y: 503, distance: 13.6
click at [860, 499] on button "Got it" at bounding box center [760, 507] width 302 height 36
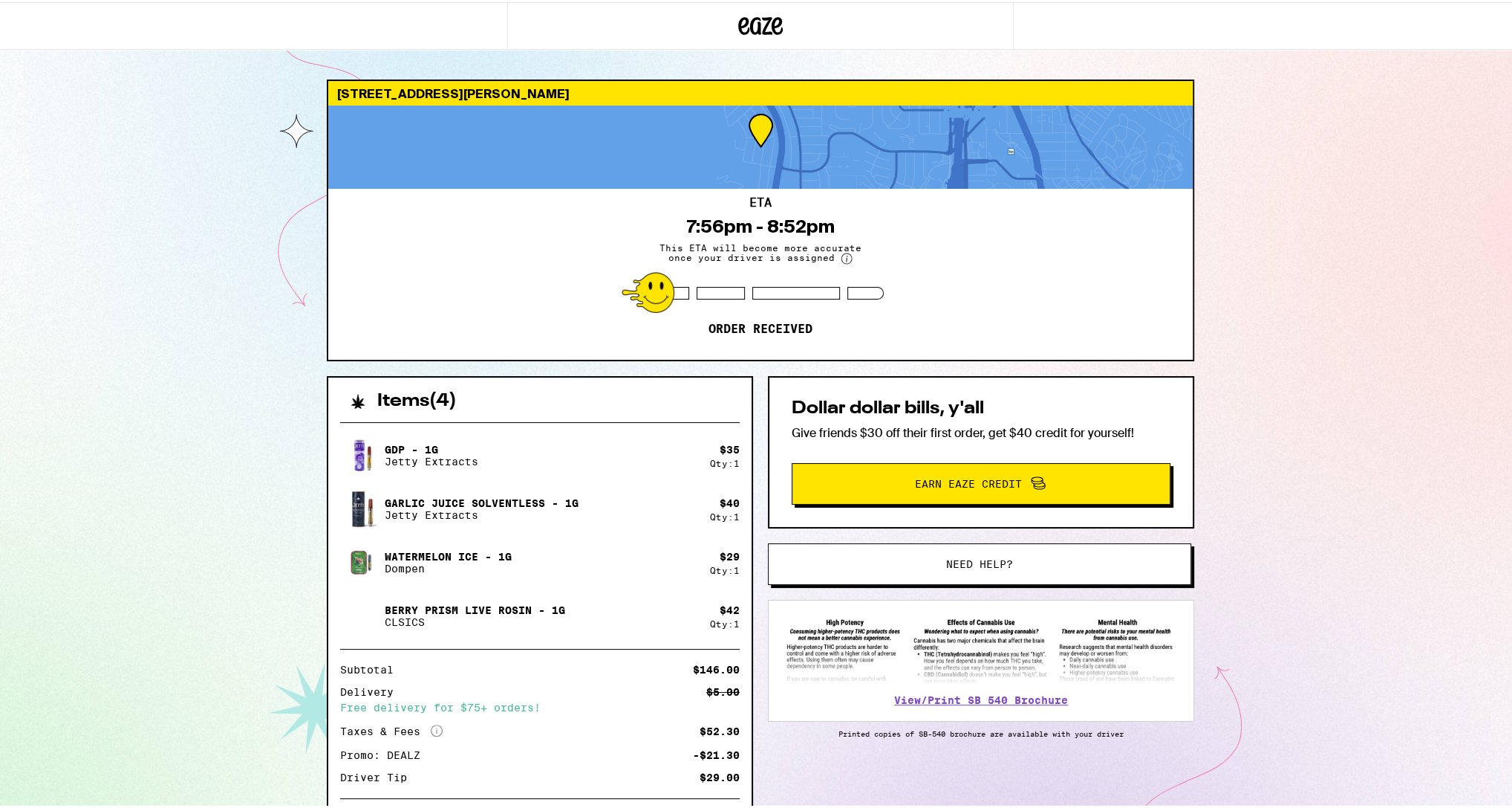
click at [1326, 379] on div "[STREET_ADDRESS][PERSON_NAME] ETA 7:56pm - 8:52pm This ETA will become more acc…" at bounding box center [760, 482] width 1521 height 965
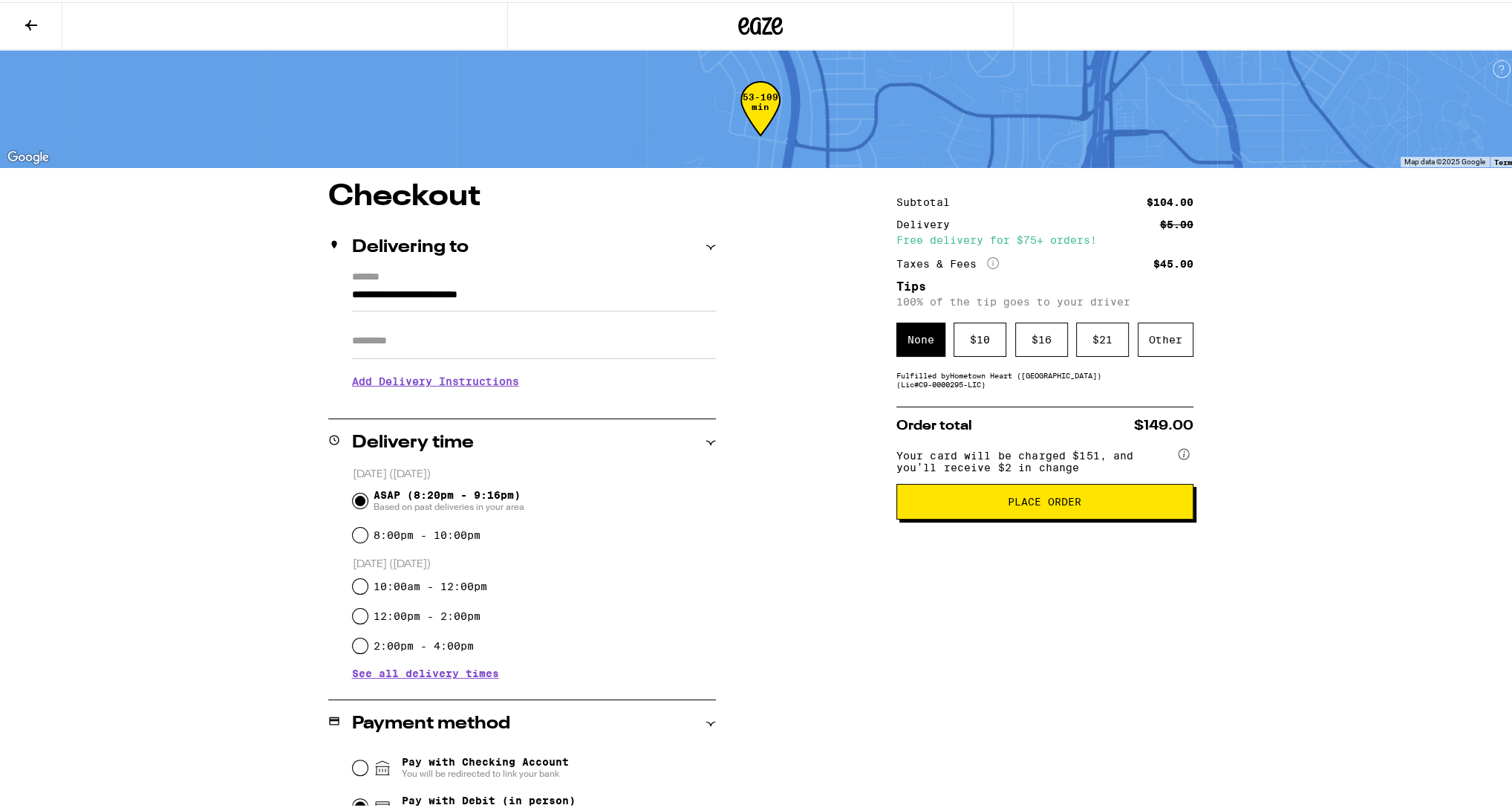
click at [1310, 453] on div "**********" at bounding box center [760, 544] width 1521 height 1089
click at [764, 587] on div "**********" at bounding box center [760, 634] width 1070 height 909
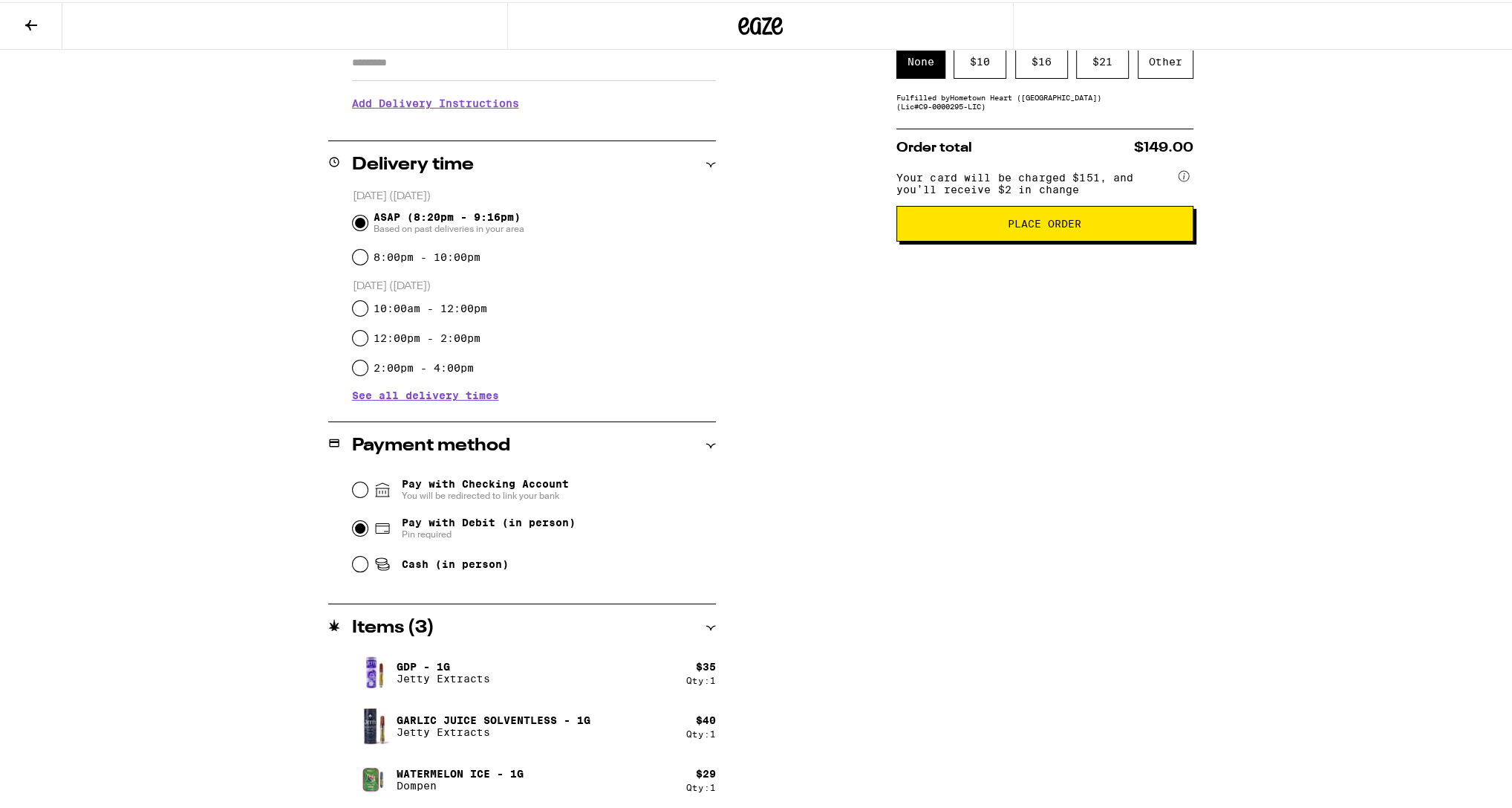
scroll to position [278, 0]
drag, startPoint x: 1052, startPoint y: 261, endPoint x: 1118, endPoint y: 147, distance: 131.7
click at [1118, 151] on div "Subtotal $104.00 Delivery $5.00 Free delivery for $75+ orders! Taxes & Fees Mor…" at bounding box center [1045, 355] width 297 height 909
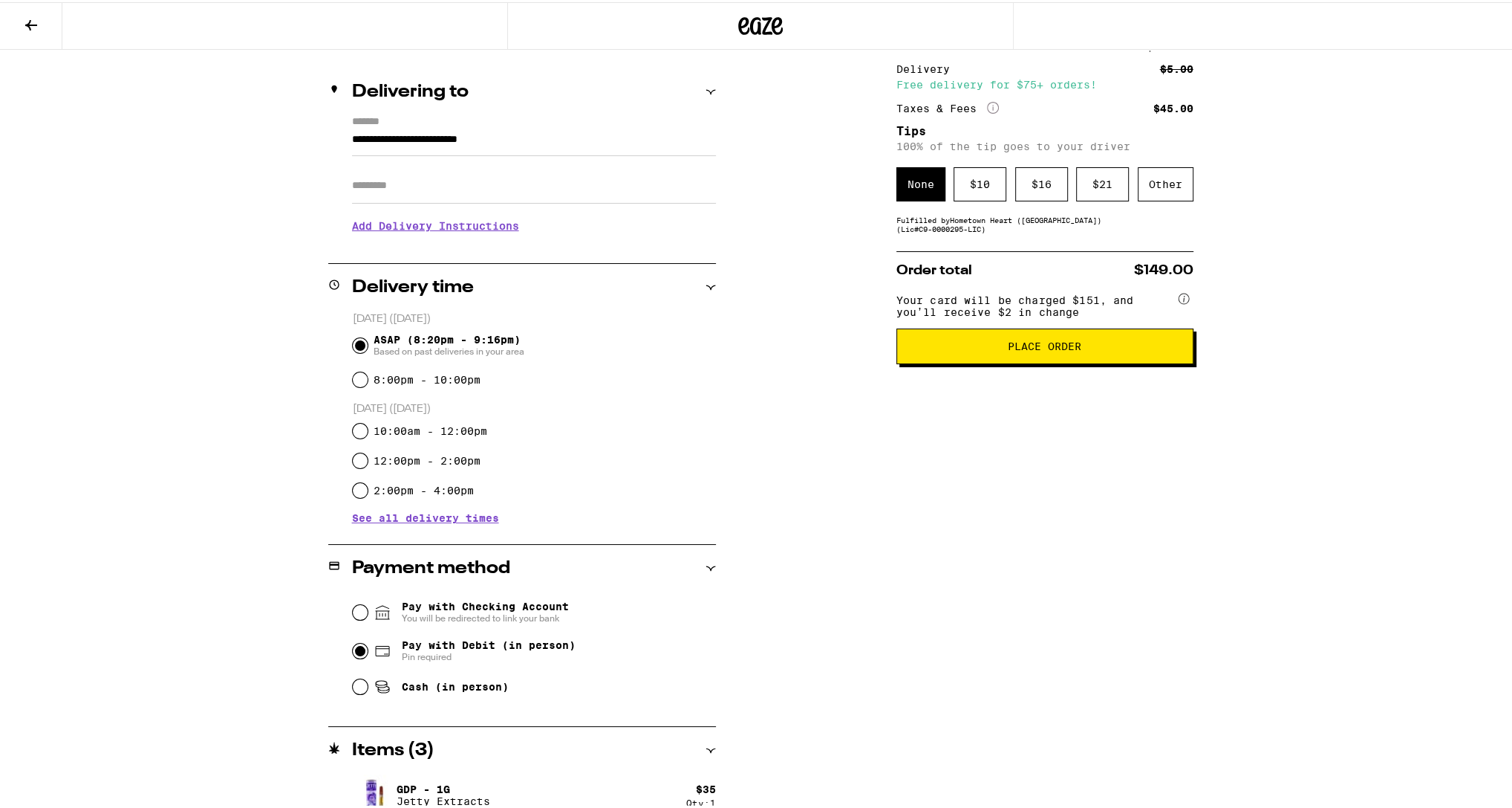
scroll to position [154, 0]
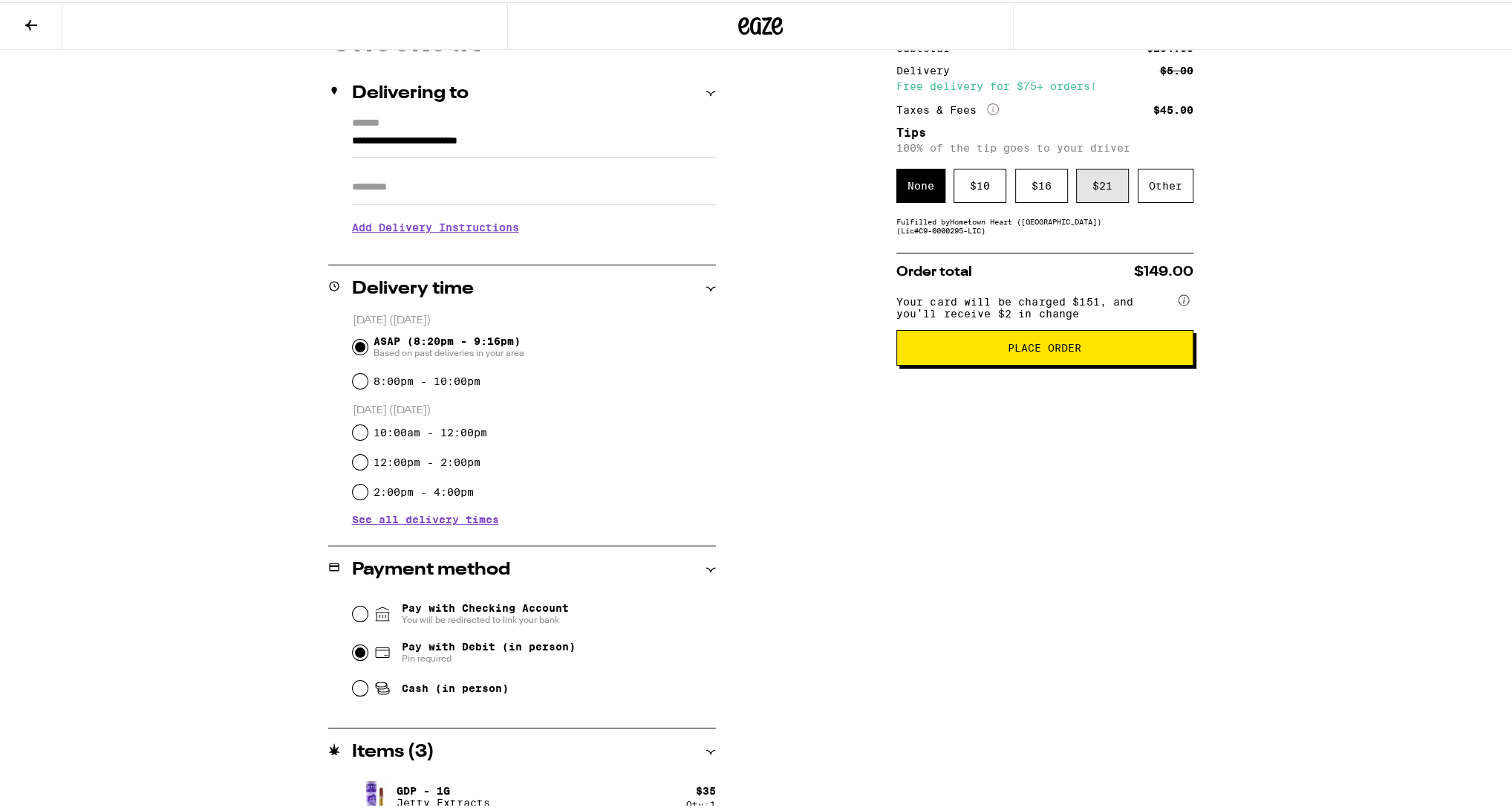
click at [1100, 194] on div "$ 21" at bounding box center [1102, 184] width 52 height 35
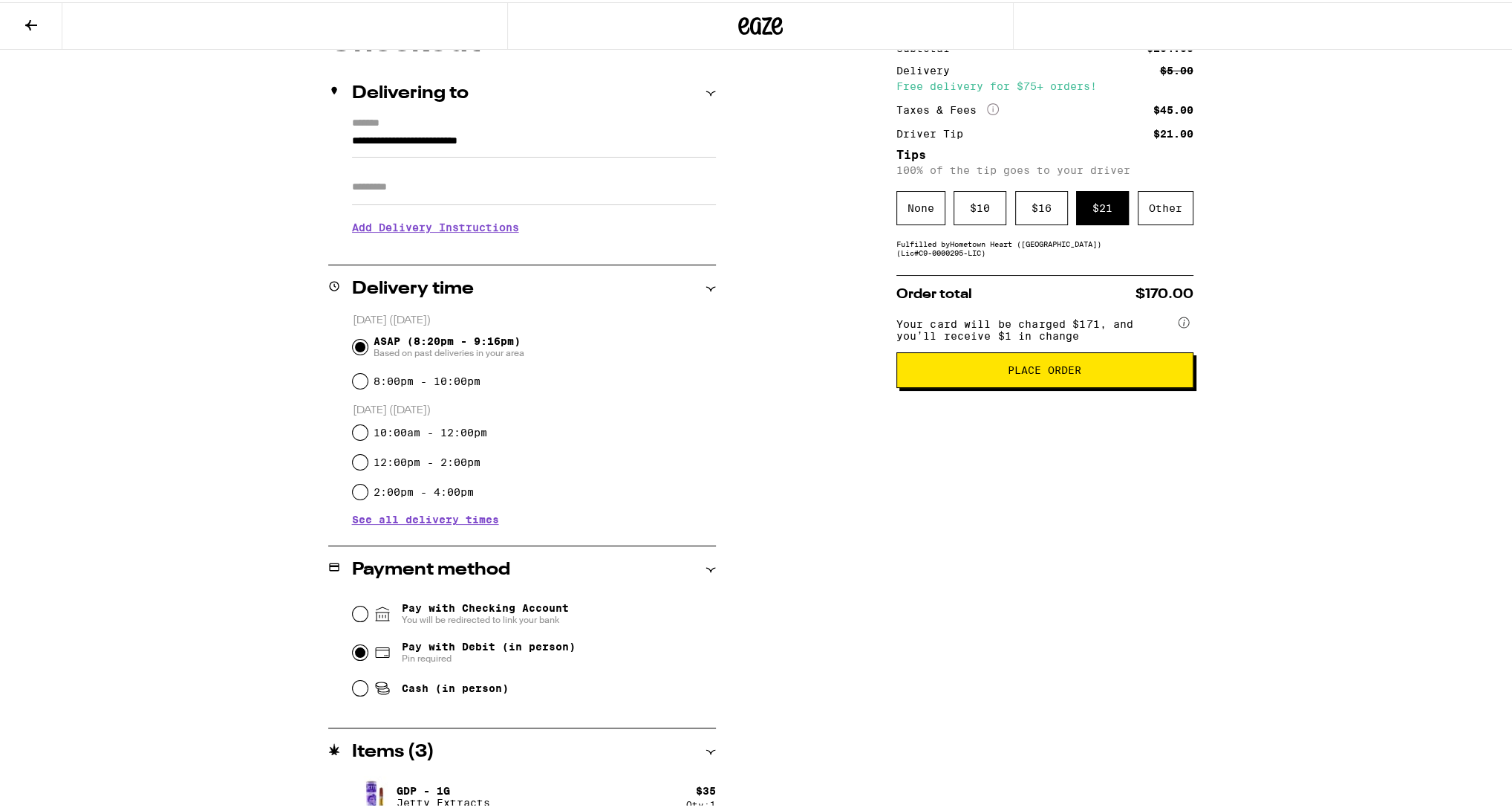
click at [1136, 373] on span "Place Order" at bounding box center [1045, 368] width 272 height 11
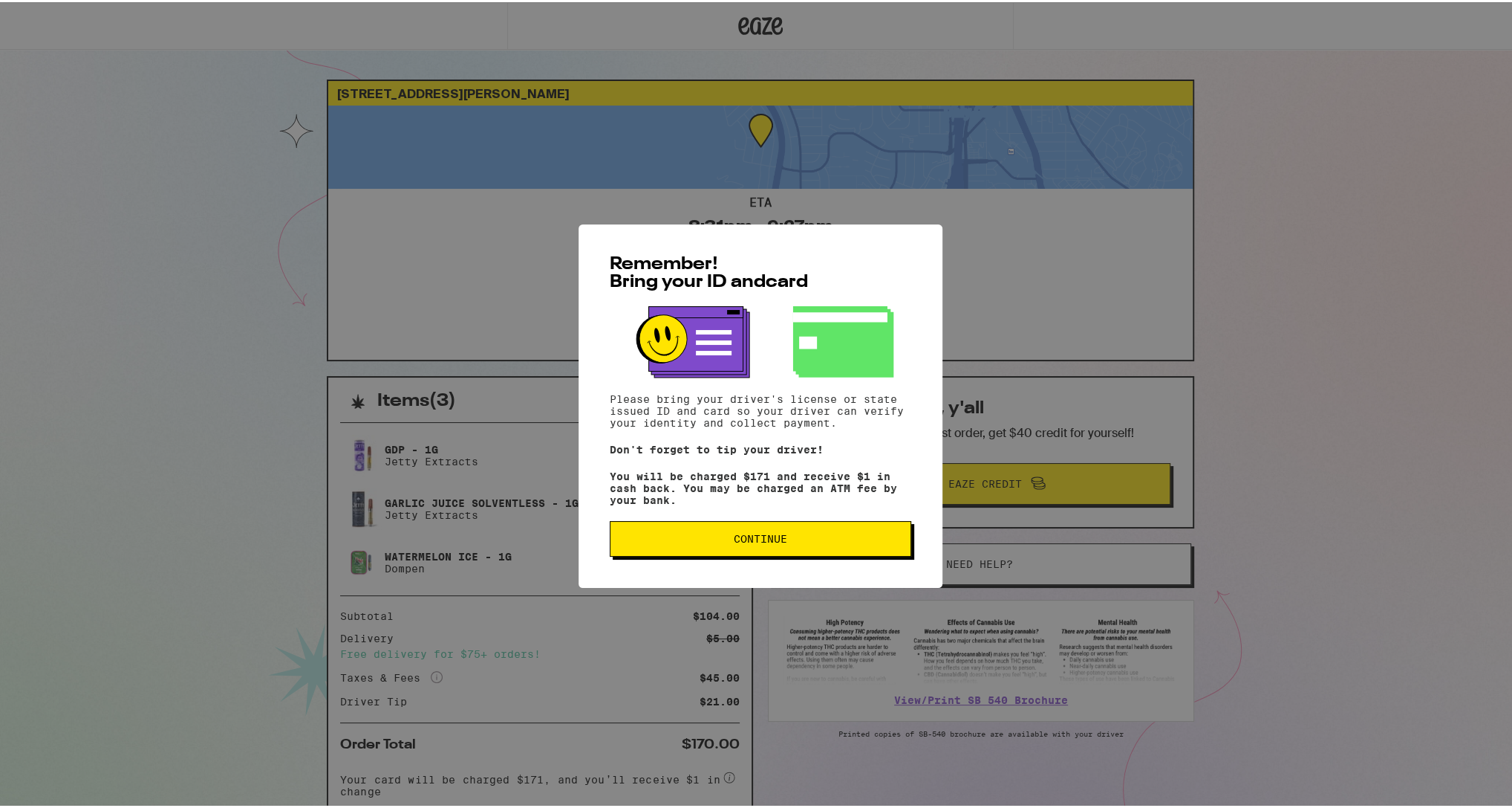
click at [860, 542] on span "Continue" at bounding box center [760, 536] width 276 height 11
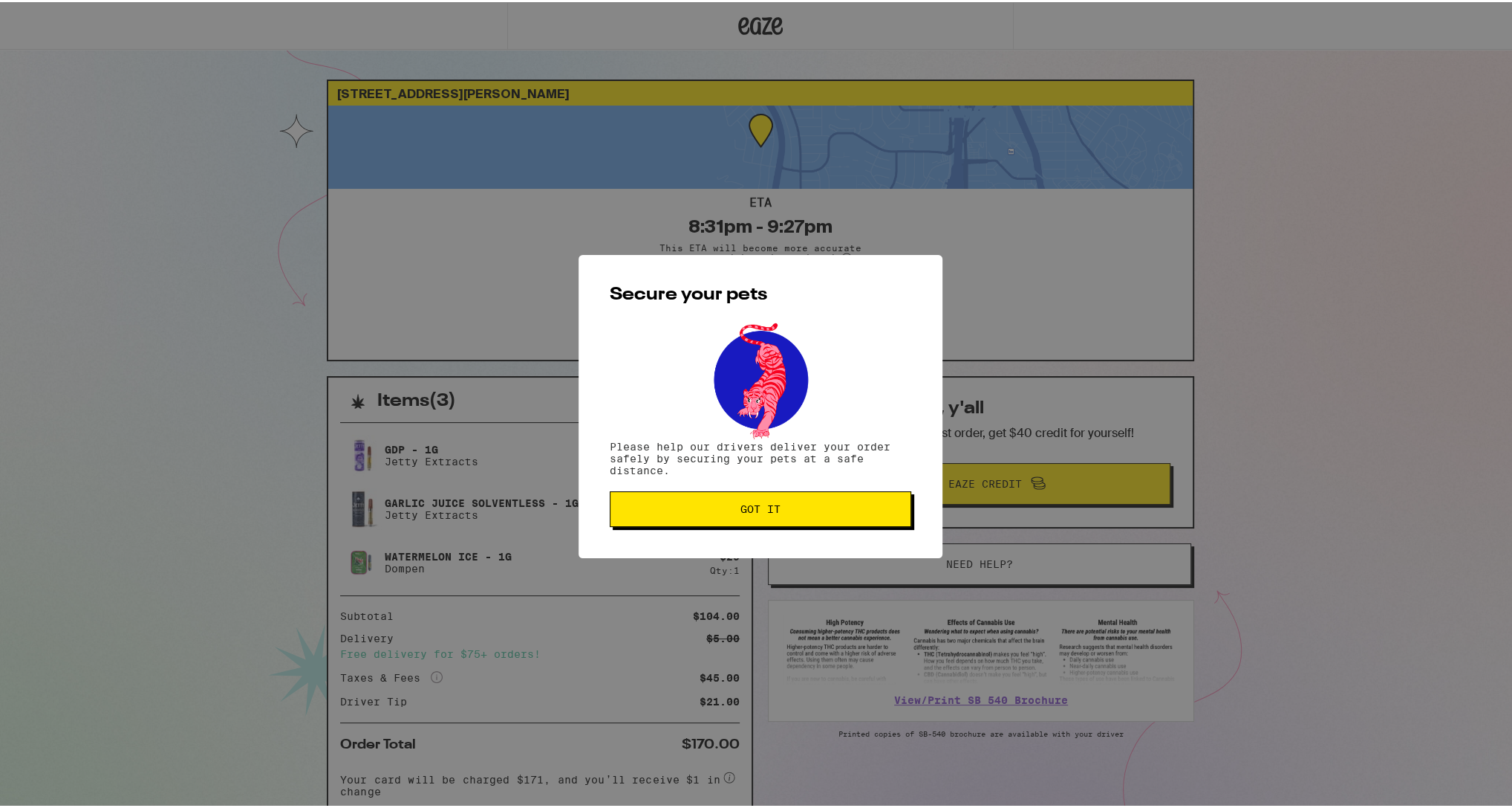
click at [890, 512] on span "Got it" at bounding box center [760, 507] width 276 height 11
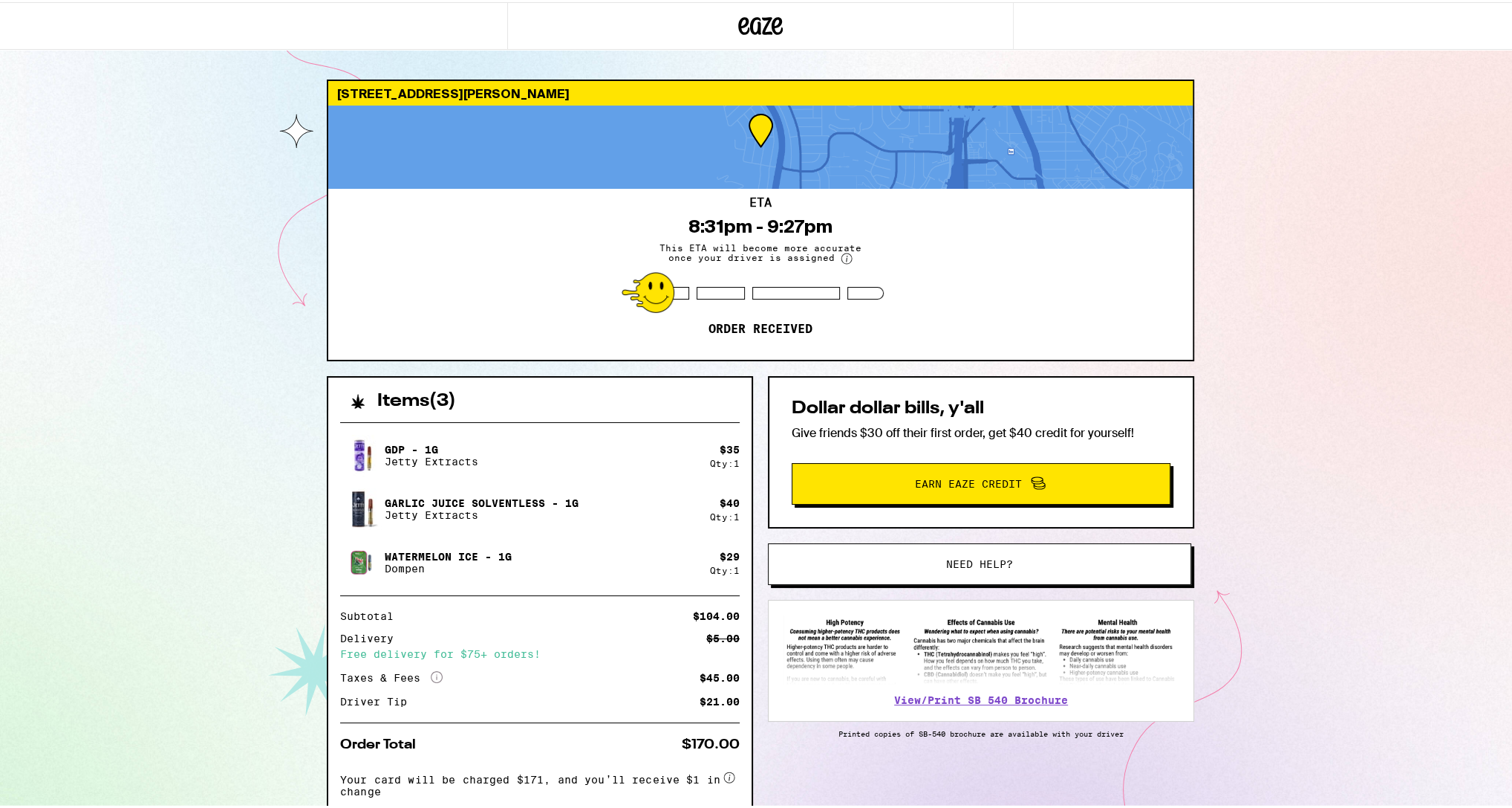
click at [1180, 338] on div "ETA 8:31pm - 9:27pm This ETA will become more accurate once your driver is assi…" at bounding box center [760, 272] width 865 height 171
